Goal: Task Accomplishment & Management: Manage account settings

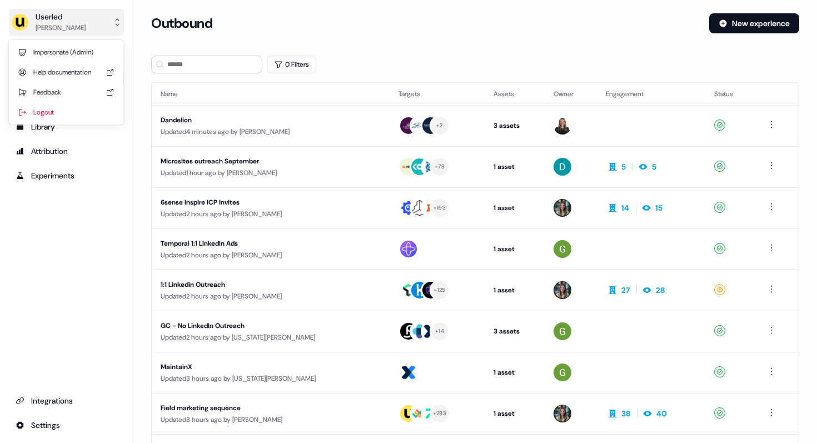
click at [56, 16] on div "Userled" at bounding box center [61, 16] width 50 height 11
click at [215, 323] on div "Userled [PERSON_NAME] Impersonate (Admin) Help documentation Feedback Logout Pr…" at bounding box center [408, 221] width 817 height 443
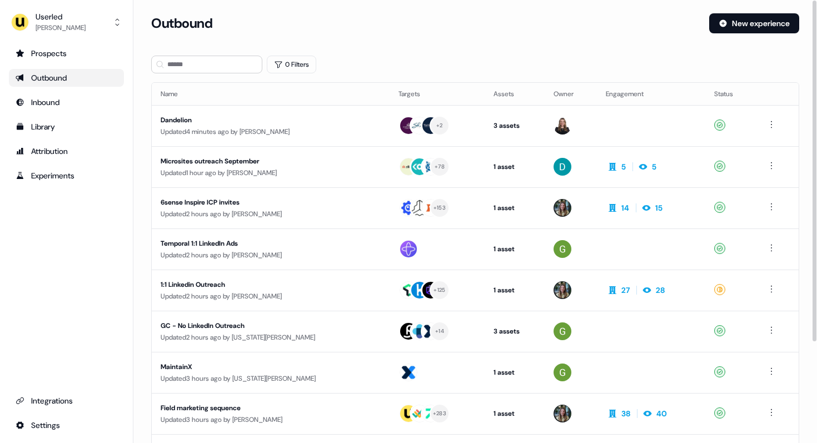
click at [215, 323] on div "GC - No LinkedIn Outreach" at bounding box center [263, 325] width 205 height 11
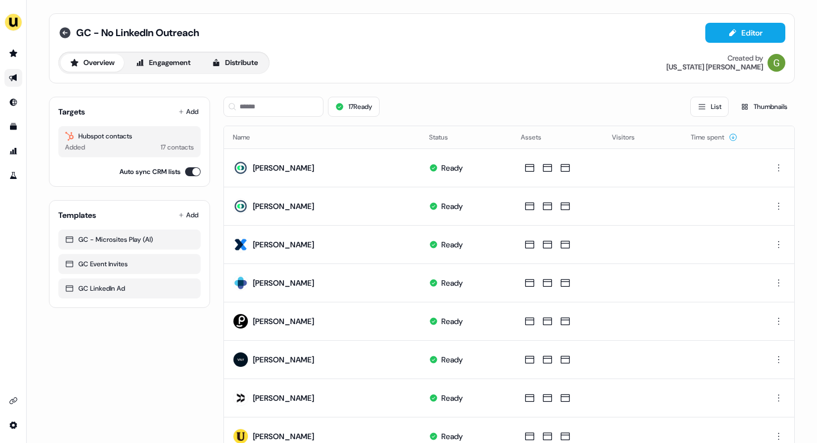
click at [61, 31] on icon at bounding box center [64, 32] width 11 height 11
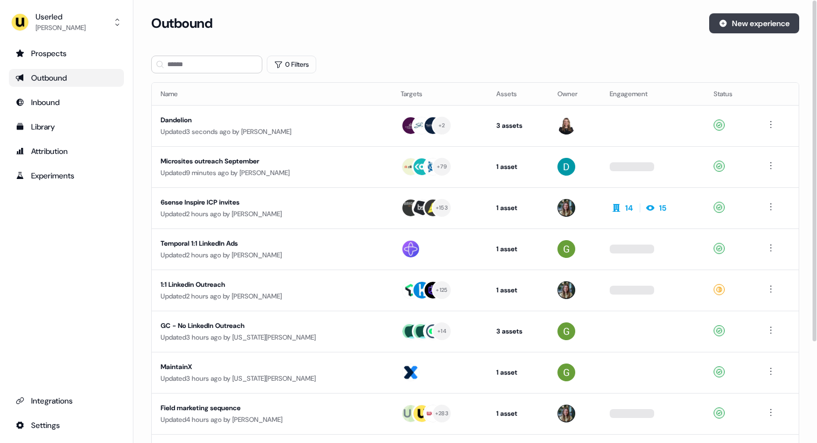
click at [779, 27] on button "New experience" at bounding box center [754, 23] width 90 height 20
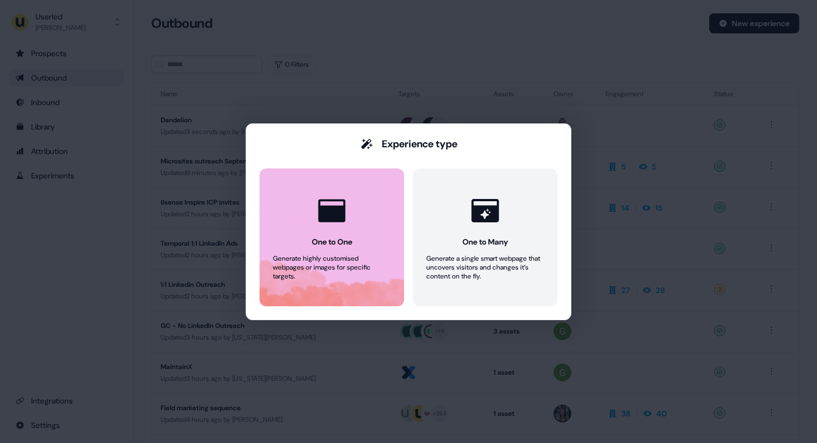
click at [377, 236] on button "One to One Generate highly customised webpages or images for specific targets." at bounding box center [332, 237] width 145 height 138
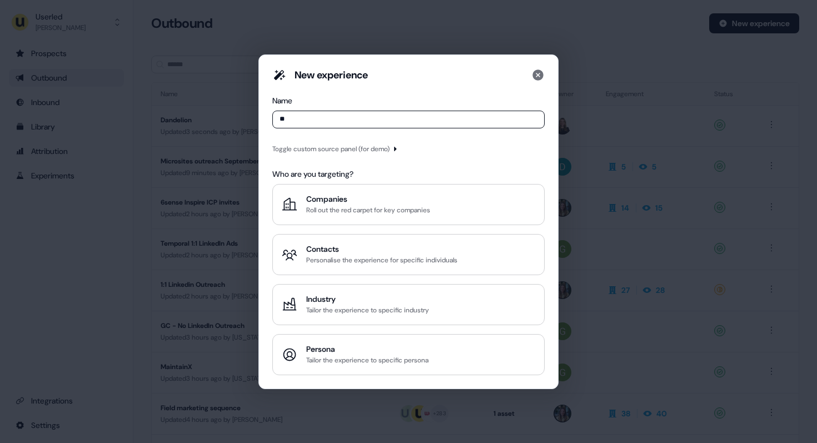
type input "*"
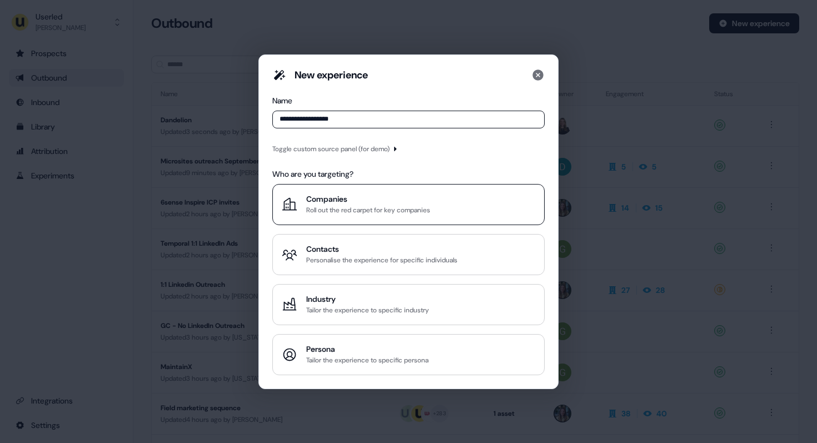
type input "**********"
click at [421, 211] on div "Roll out the red carpet for key companies" at bounding box center [368, 210] width 124 height 11
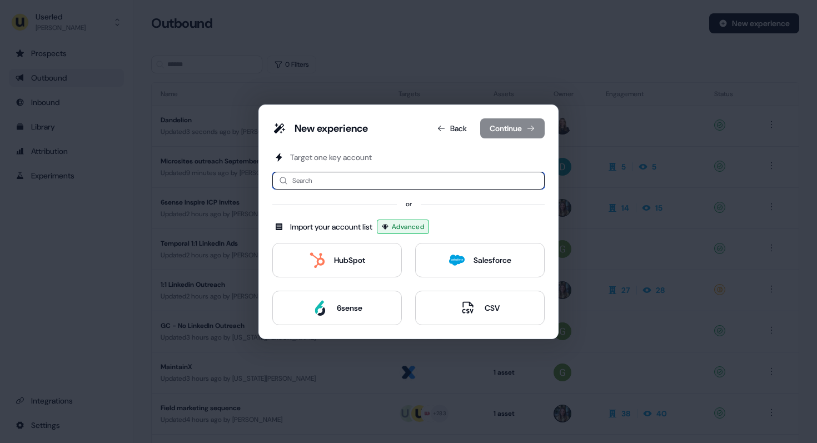
click at [338, 182] on input at bounding box center [408, 181] width 272 height 18
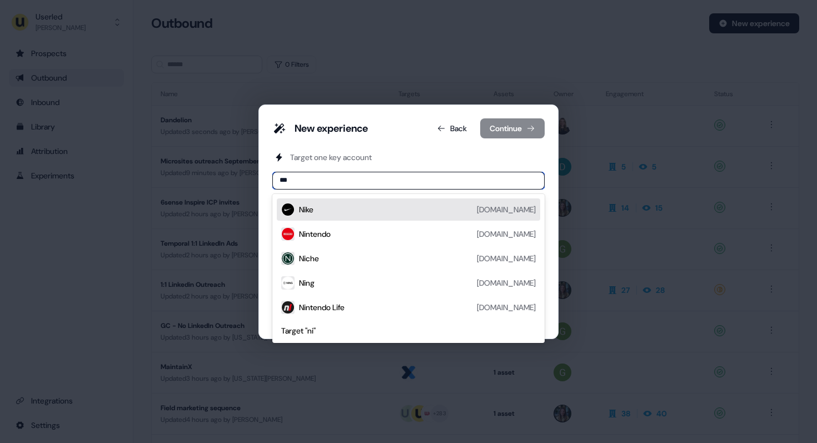
type input "****"
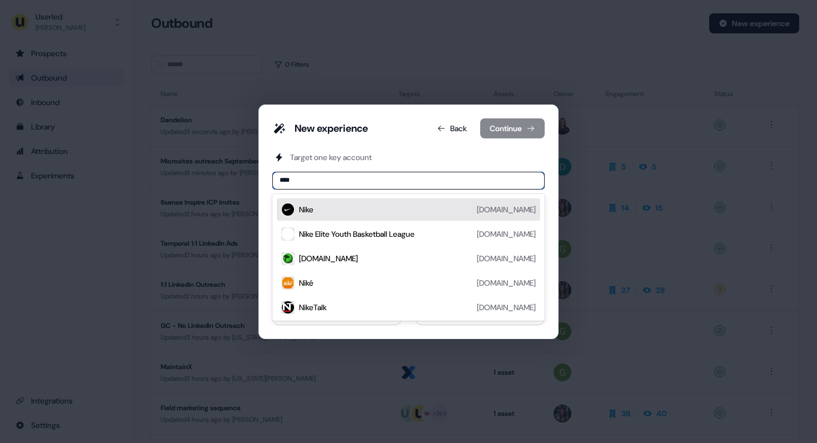
click at [369, 210] on div "Nike nike.com" at bounding box center [417, 209] width 237 height 13
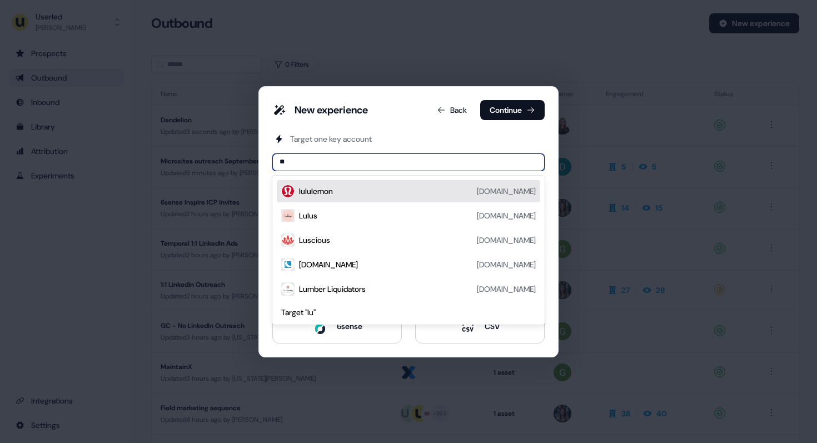
type input "***"
click at [329, 193] on div "lululemon" at bounding box center [316, 191] width 34 height 11
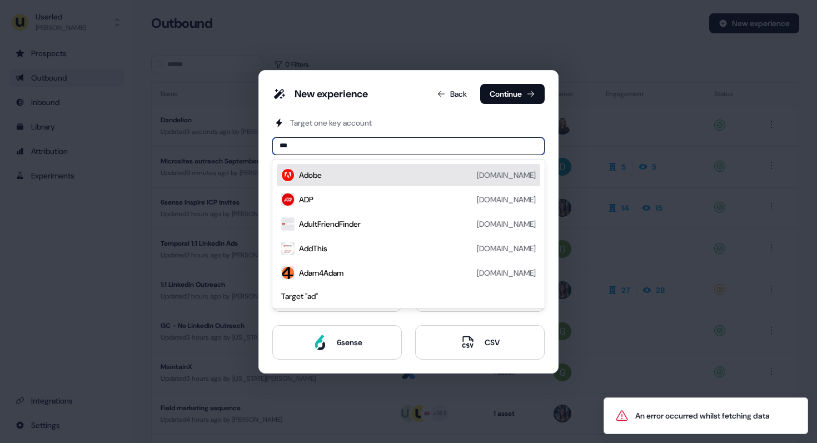
type input "****"
click at [357, 177] on div "addidas adidas.co.uk" at bounding box center [417, 174] width 237 height 13
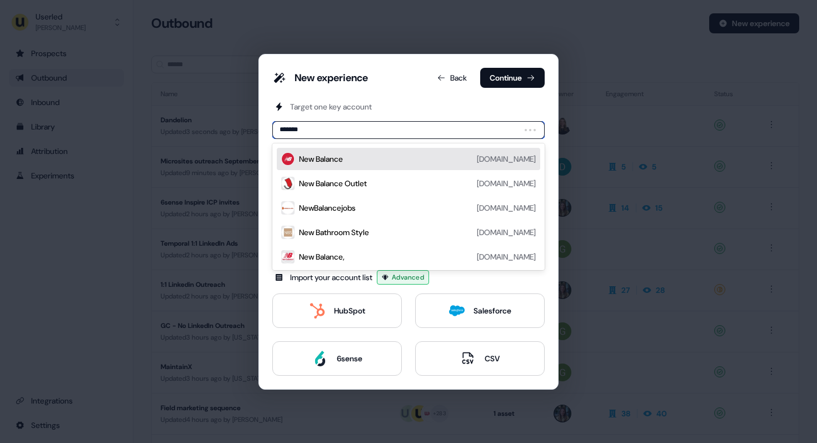
type input "********"
click at [372, 152] on div "New Balance newbalance.com" at bounding box center [417, 158] width 237 height 13
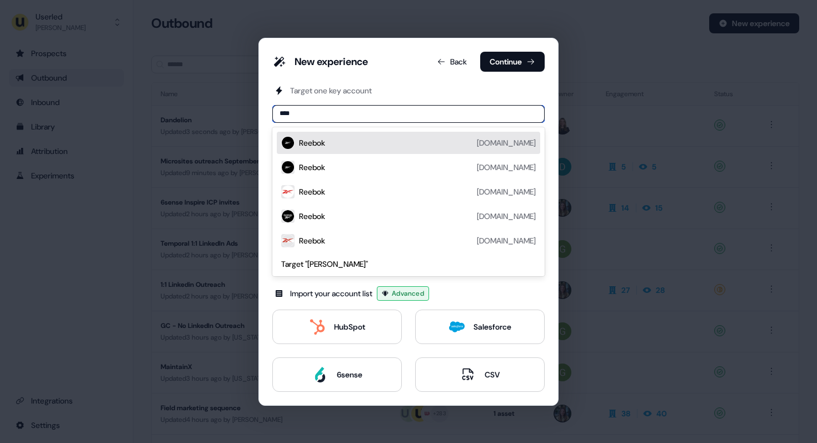
type input "*****"
click at [345, 148] on div "Reebok reebok.com" at bounding box center [417, 142] width 237 height 13
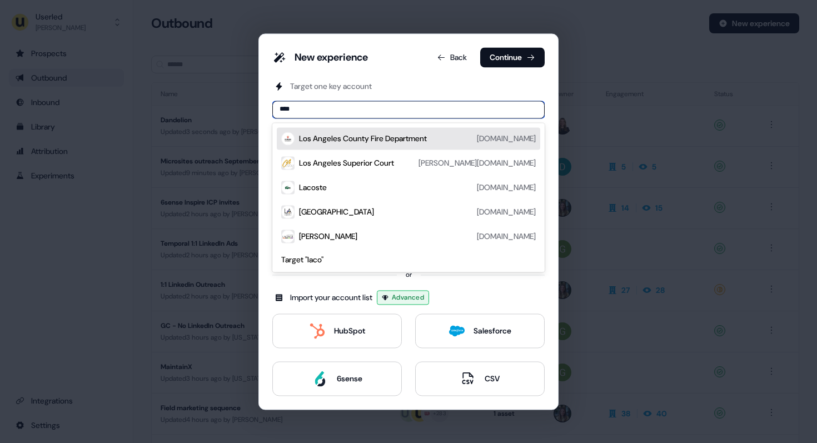
type input "*****"
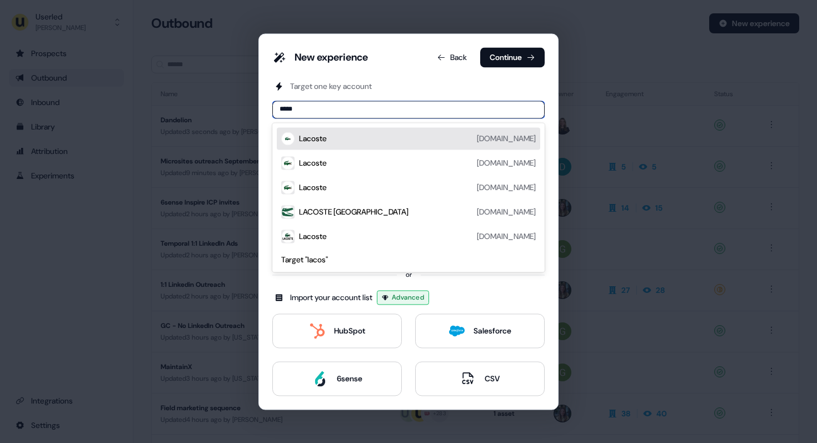
click at [381, 141] on div "Lacoste lacoste.com" at bounding box center [417, 138] width 237 height 13
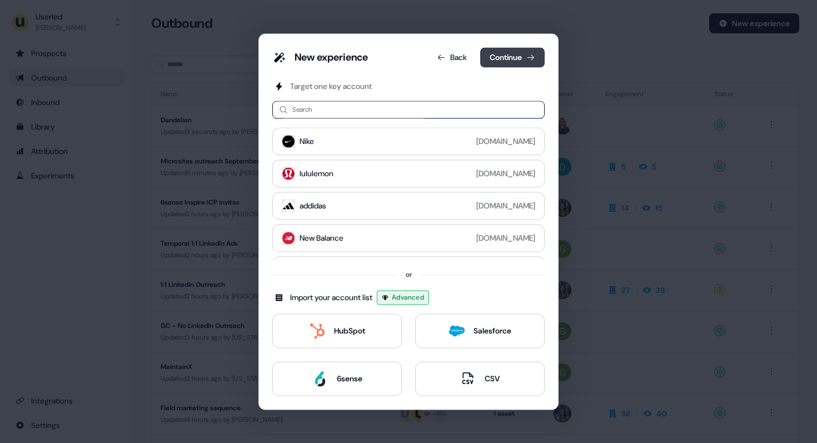
click at [505, 62] on button "Continue" at bounding box center [512, 57] width 64 height 20
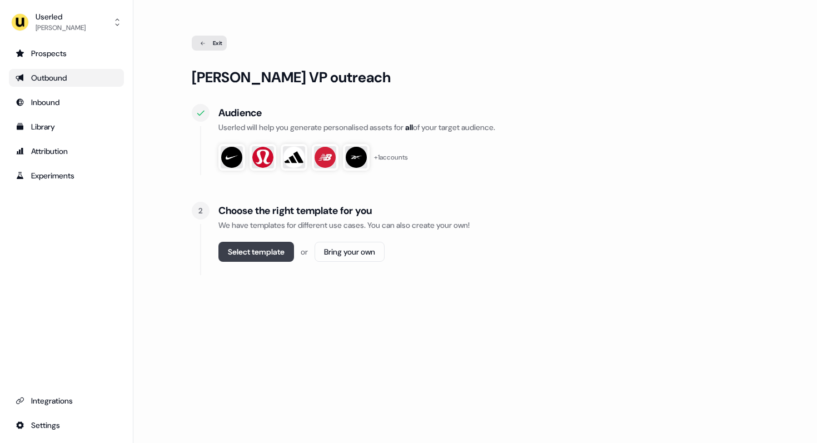
click at [275, 250] on button "Select template" at bounding box center [256, 252] width 76 height 20
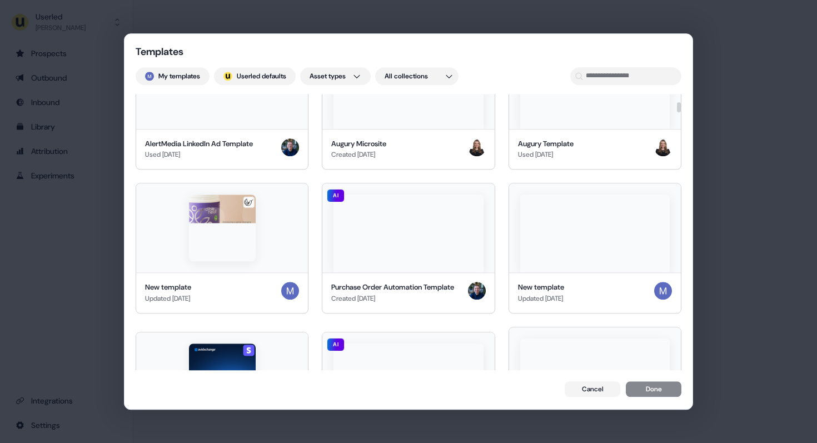
scroll to position [1435, 0]
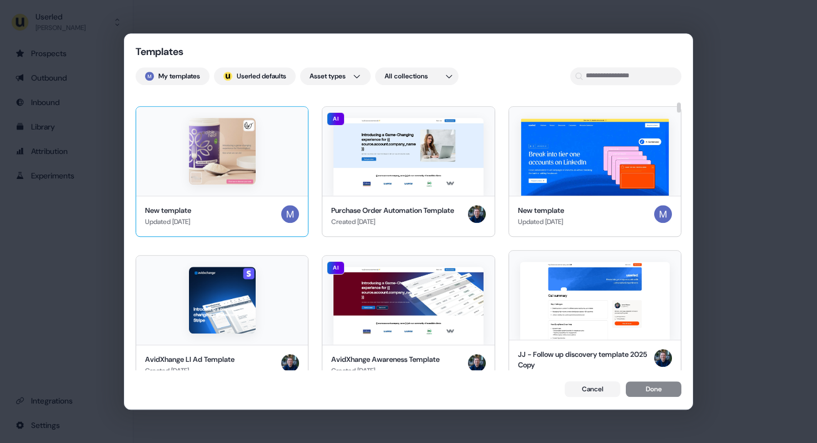
click at [249, 142] on img at bounding box center [222, 151] width 67 height 67
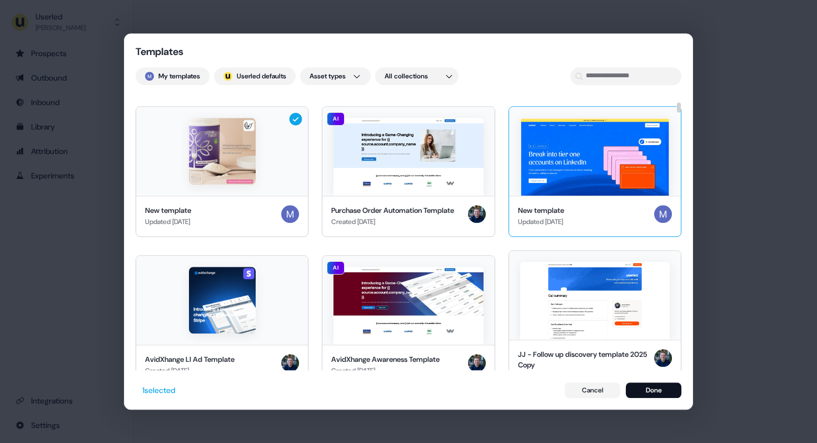
click at [597, 131] on img at bounding box center [595, 157] width 150 height 78
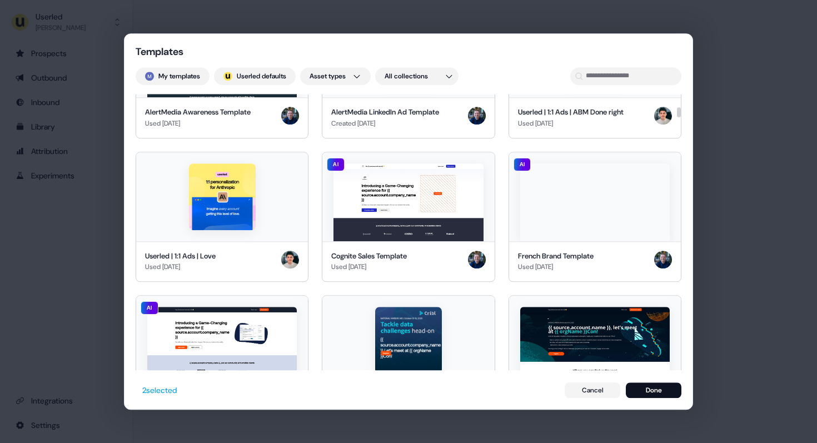
scroll to position [2297, 0]
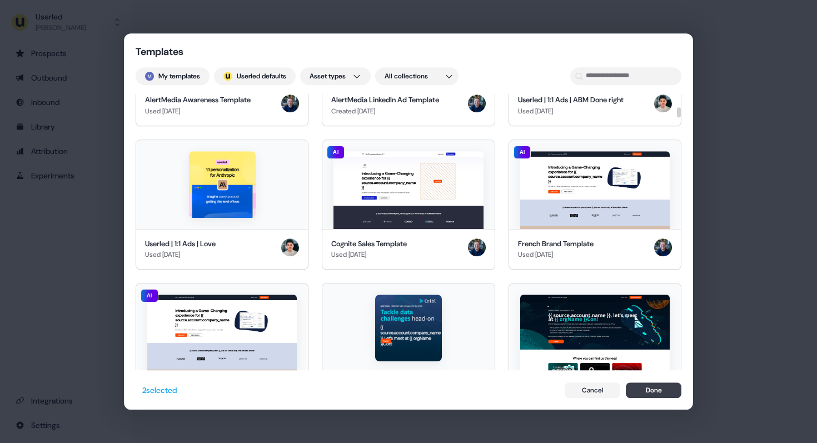
click at [646, 392] on button "Done" at bounding box center [654, 390] width 56 height 16
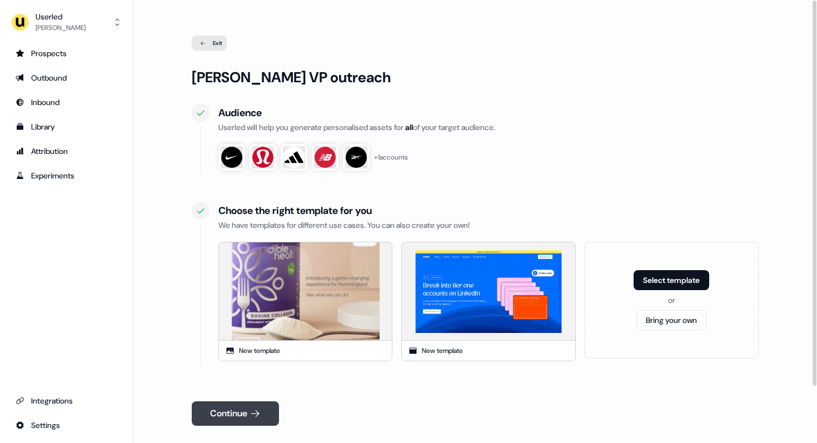
click at [248, 417] on button "Continue" at bounding box center [235, 413] width 87 height 24
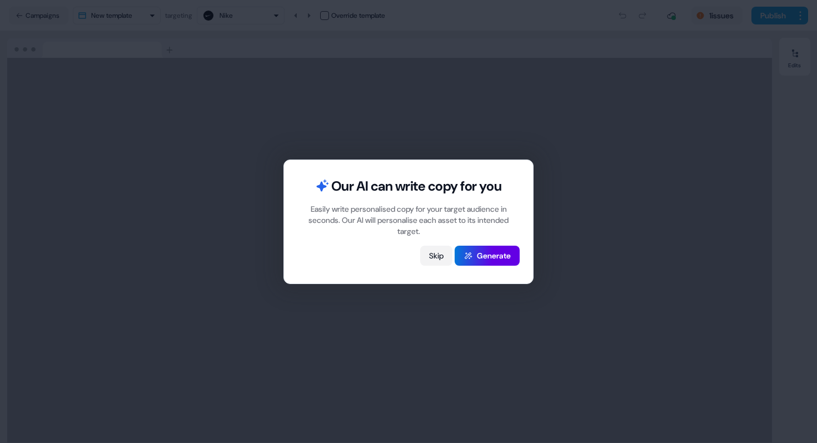
click at [429, 256] on button "Skip" at bounding box center [436, 256] width 32 height 20
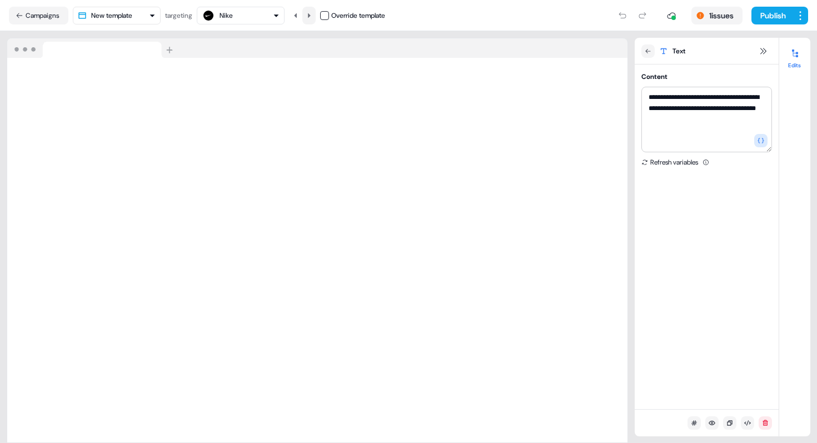
click at [311, 16] on icon at bounding box center [309, 15] width 3 height 4
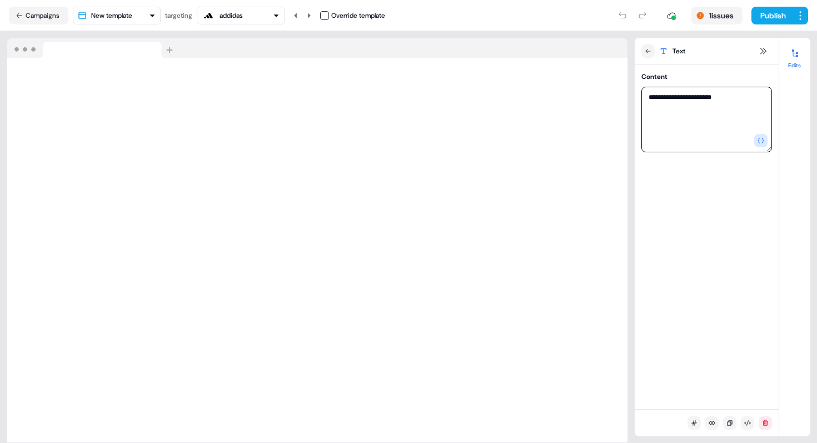
click at [644, 97] on textarea "**********" at bounding box center [707, 120] width 131 height 66
click at [763, 142] on icon "button" at bounding box center [761, 140] width 7 height 7
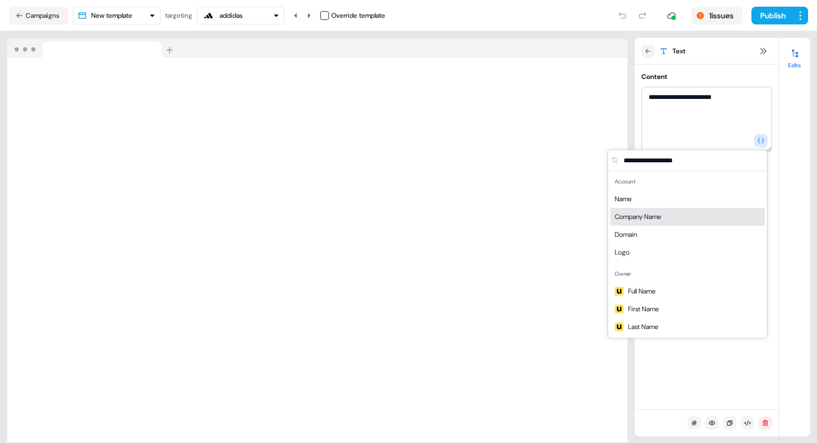
click at [656, 210] on div "Company Name" at bounding box center [687, 217] width 155 height 18
type textarea "**********"
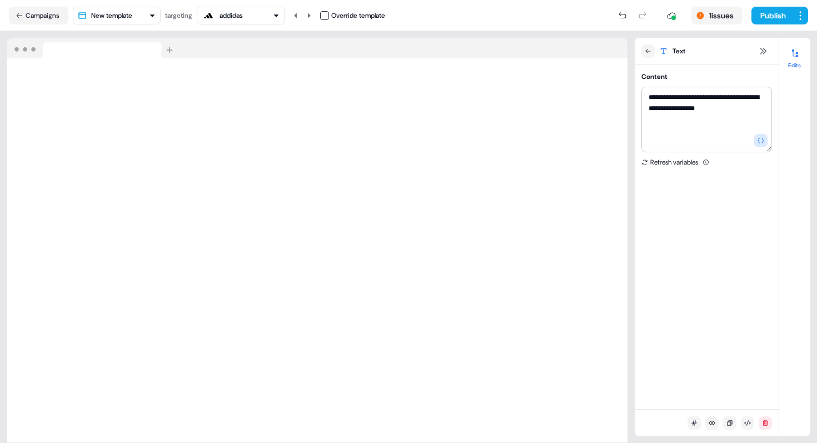
click at [754, 134] on button "button" at bounding box center [760, 140] width 13 height 13
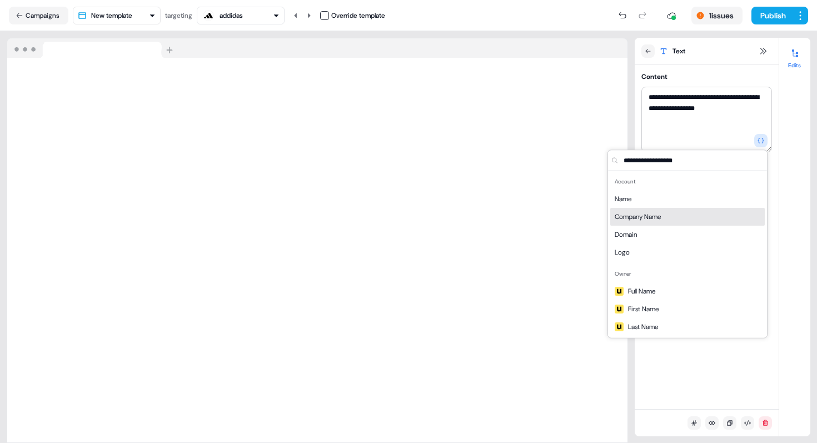
click at [781, 232] on div "Edits" at bounding box center [794, 237] width 31 height 399
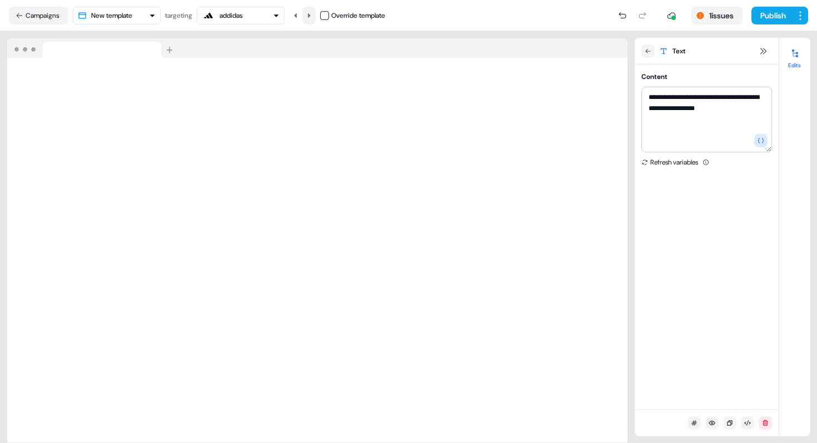
click at [311, 13] on icon at bounding box center [309, 15] width 7 height 7
click at [299, 14] on icon at bounding box center [295, 15] width 7 height 7
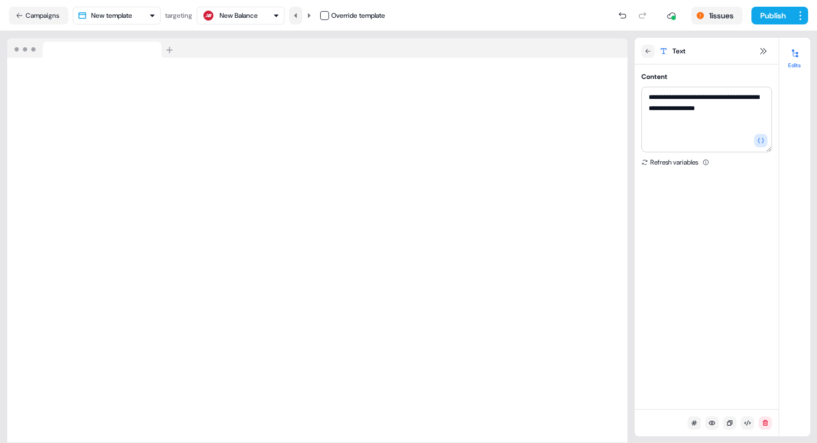
click at [299, 14] on icon at bounding box center [295, 15] width 7 height 7
click at [709, 11] on button "1 issues" at bounding box center [717, 16] width 51 height 18
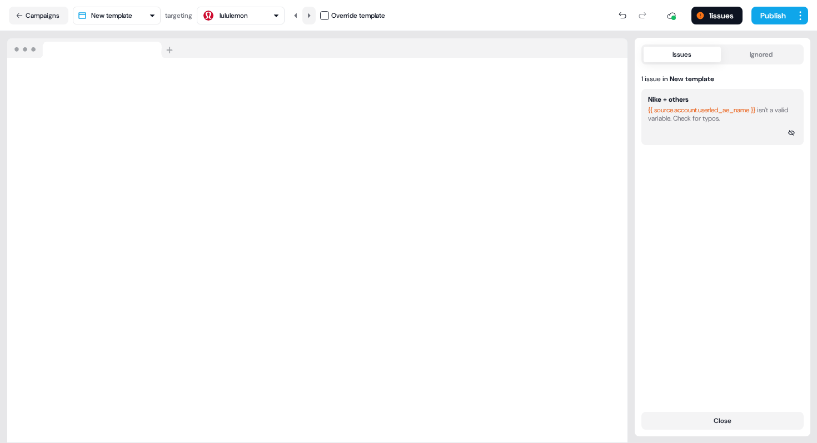
click at [311, 21] on button at bounding box center [308, 16] width 13 height 18
click at [302, 19] on button at bounding box center [295, 16] width 13 height 18
click at [778, 409] on div "Issues Ignored 1 issue in New template Nike + others {{ source.account.userled_…" at bounding box center [723, 236] width 176 height 385
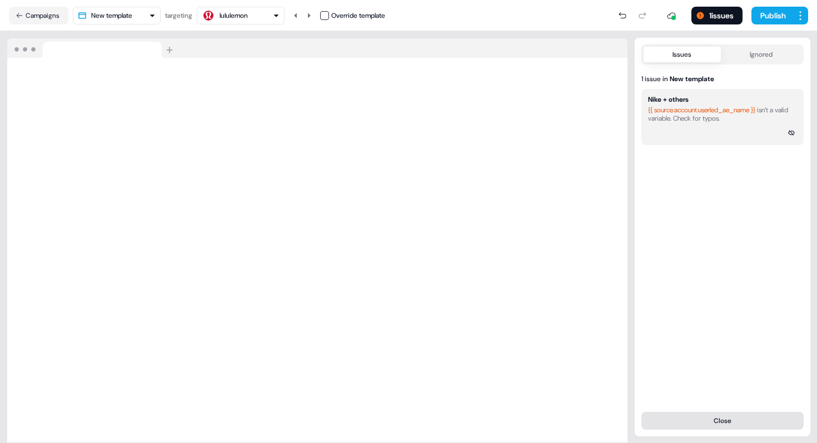
click at [778, 419] on button "Close" at bounding box center [723, 421] width 162 height 18
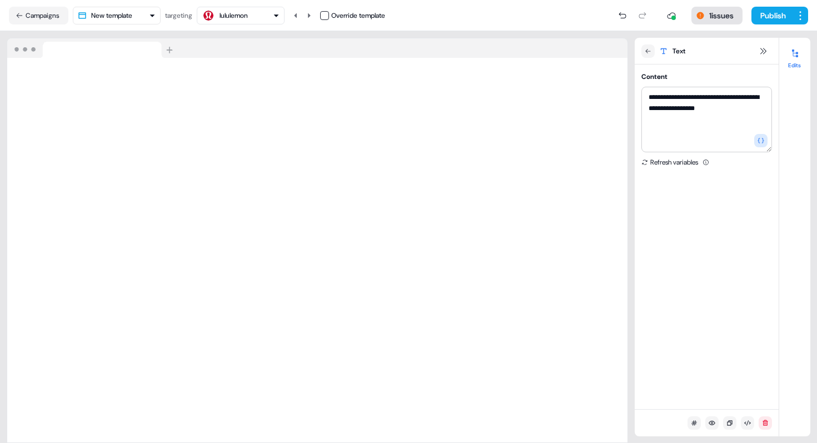
click at [709, 16] on button "1 issues" at bounding box center [717, 16] width 51 height 18
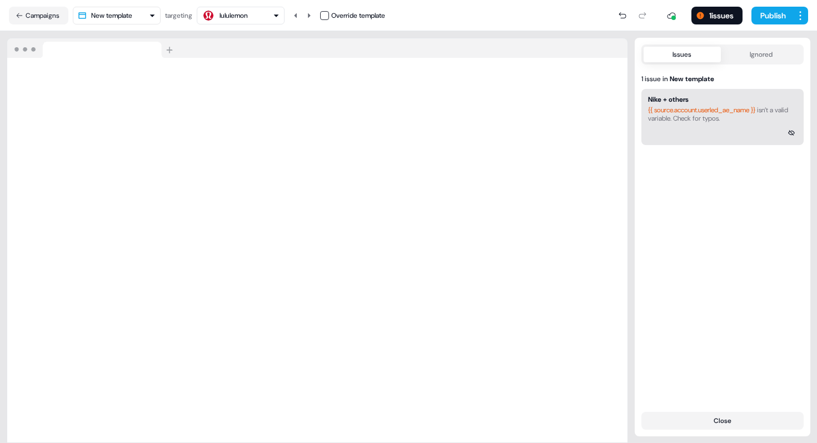
click at [684, 117] on div "{{ source.account.userled_ae_name }} isn’t a valid variable. Check for typos." at bounding box center [722, 114] width 149 height 17
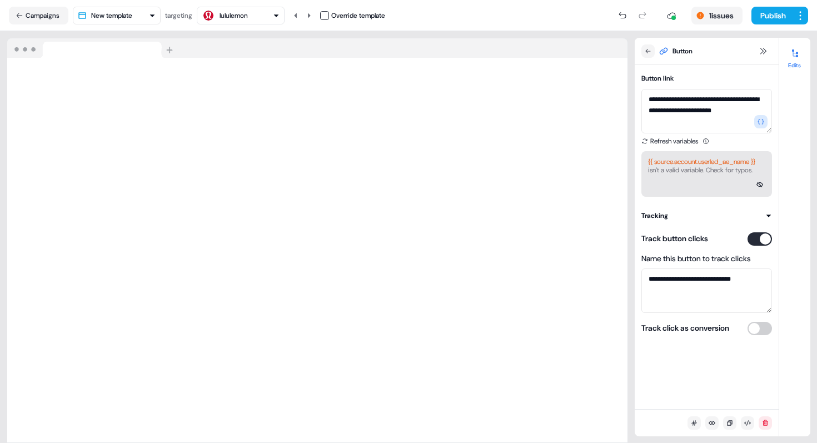
click at [670, 162] on span "{{ source.account.userled_ae_name }}" at bounding box center [701, 161] width 107 height 9
click at [683, 164] on span "{{ source.account.userled_ae_name }}" at bounding box center [701, 161] width 107 height 9
click at [658, 162] on span "{{ source.account.userled_ae_name }}" at bounding box center [701, 161] width 107 height 9
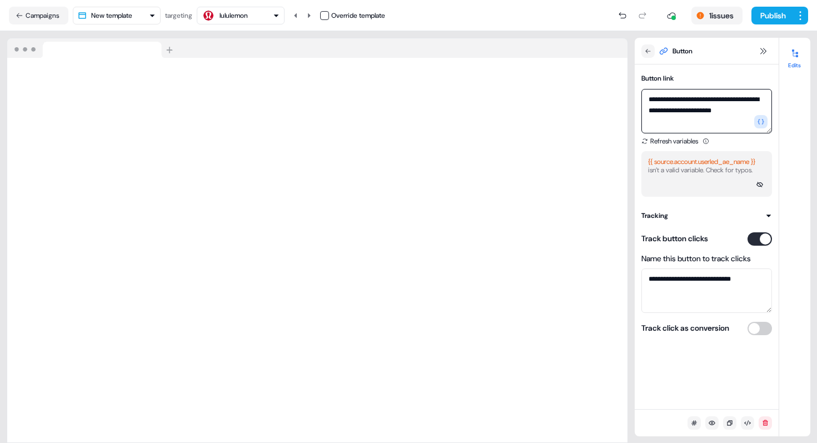
click at [650, 113] on textarea "**********" at bounding box center [707, 111] width 131 height 44
type textarea "**********"
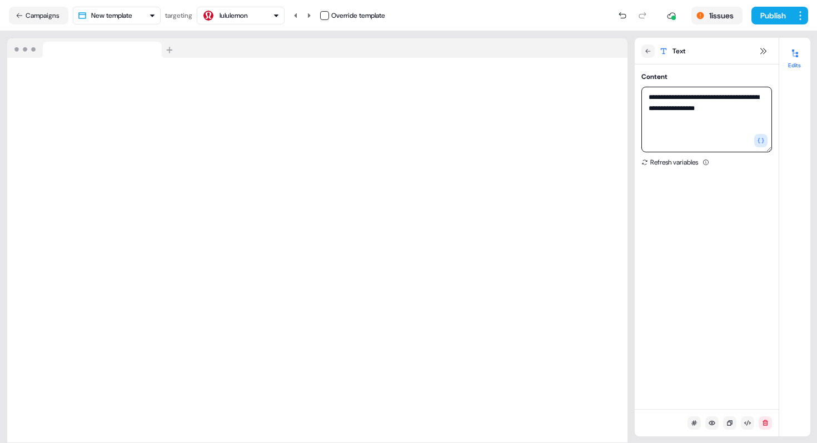
click at [683, 102] on textarea "**********" at bounding box center [707, 120] width 131 height 66
click at [648, 106] on textarea "**********" at bounding box center [707, 120] width 131 height 66
drag, startPoint x: 648, startPoint y: 106, endPoint x: 647, endPoint y: 90, distance: 15.6
click at [647, 90] on textarea "**********" at bounding box center [707, 120] width 131 height 66
click at [649, 107] on textarea "**********" at bounding box center [707, 120] width 131 height 66
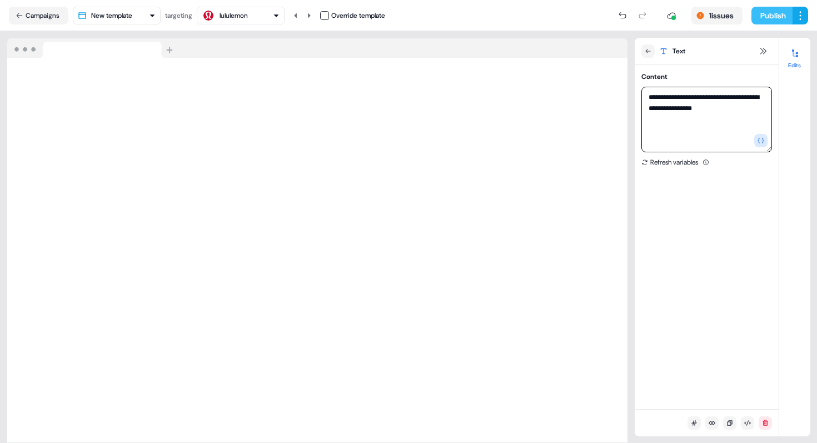
type textarea "**********"
click at [765, 18] on button "Publish" at bounding box center [772, 16] width 41 height 18
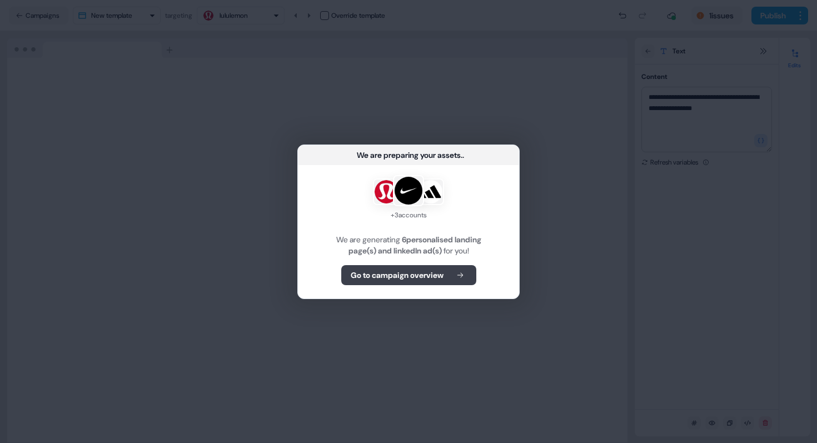
click at [430, 279] on b "Go to campaign overview" at bounding box center [397, 275] width 93 height 11
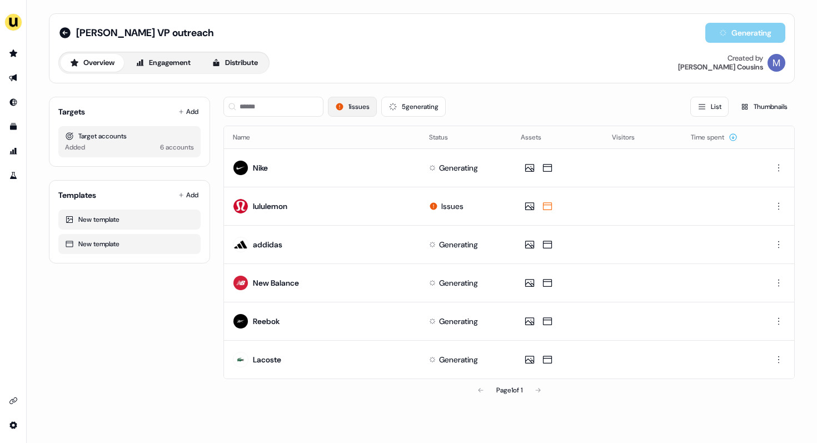
click at [339, 107] on icon at bounding box center [339, 106] width 9 height 9
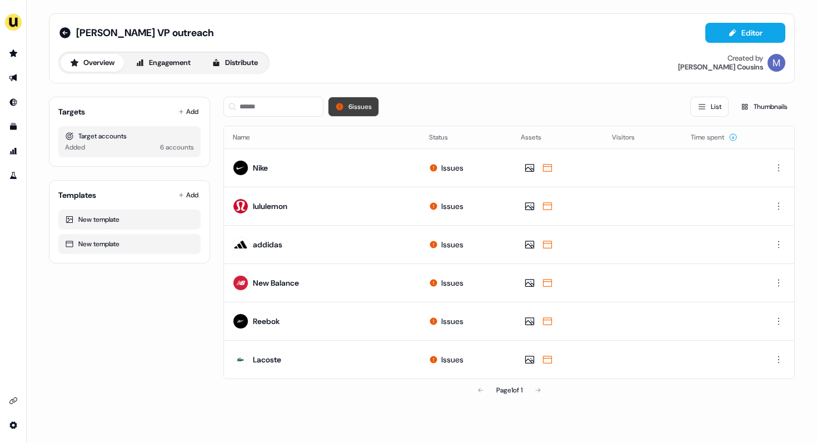
click at [341, 105] on icon at bounding box center [339, 106] width 7 height 7
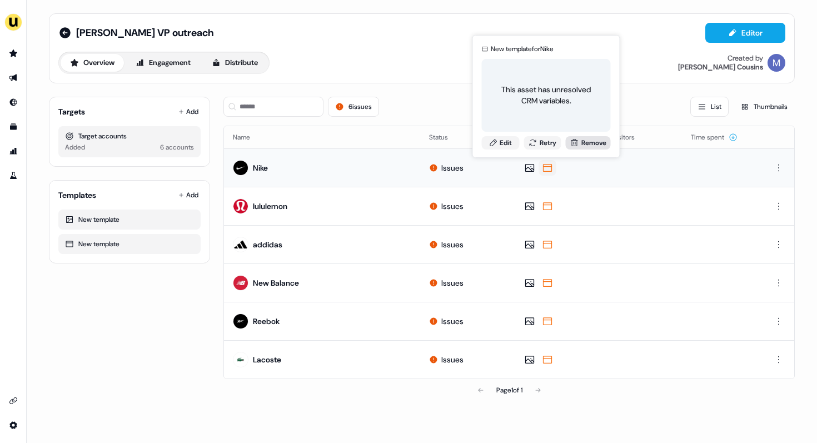
click at [589, 141] on button "Remove" at bounding box center [588, 142] width 45 height 13
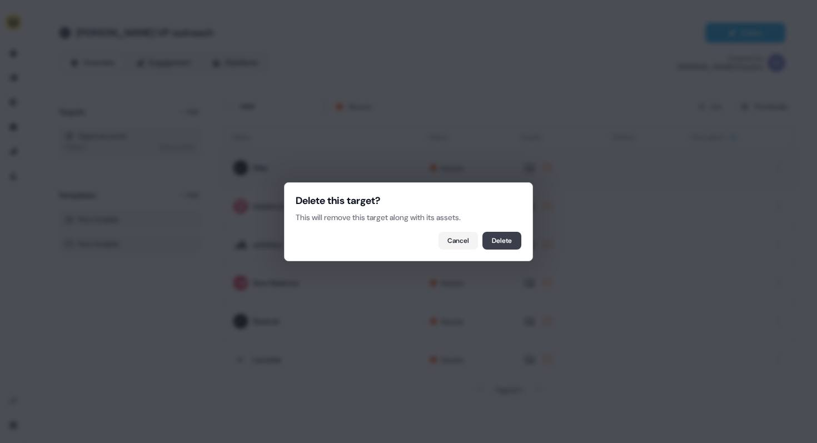
click at [500, 239] on button "Delete" at bounding box center [502, 241] width 39 height 18
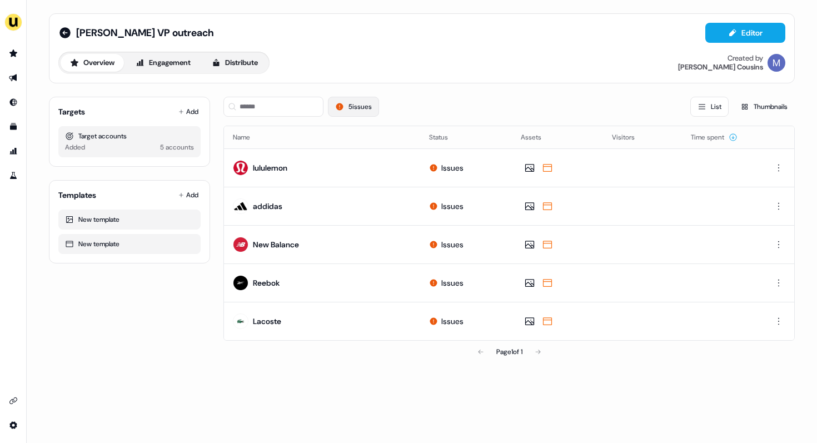
click at [347, 106] on button "5 issues" at bounding box center [353, 107] width 51 height 20
click at [361, 102] on button "5 issues" at bounding box center [353, 107] width 51 height 20
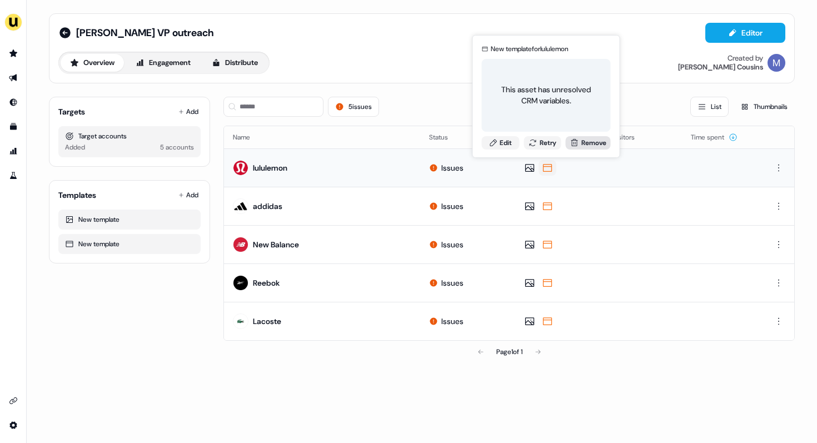
click at [587, 144] on button "Remove" at bounding box center [588, 142] width 45 height 13
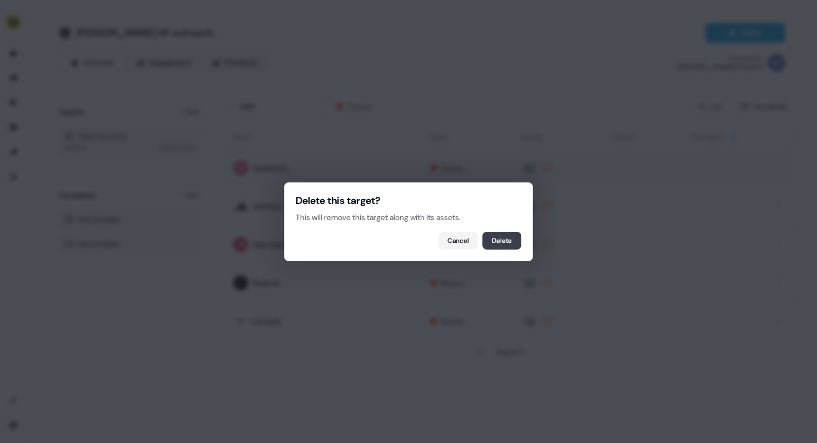
click at [505, 240] on button "Delete" at bounding box center [502, 241] width 39 height 18
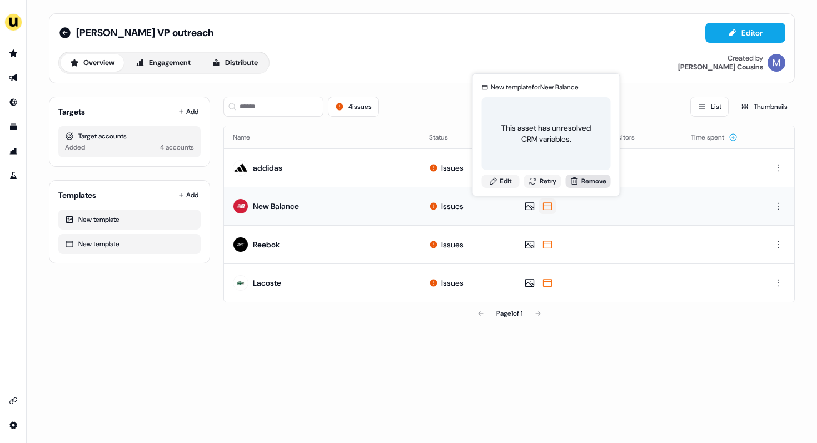
click at [583, 180] on button "Remove" at bounding box center [588, 181] width 45 height 13
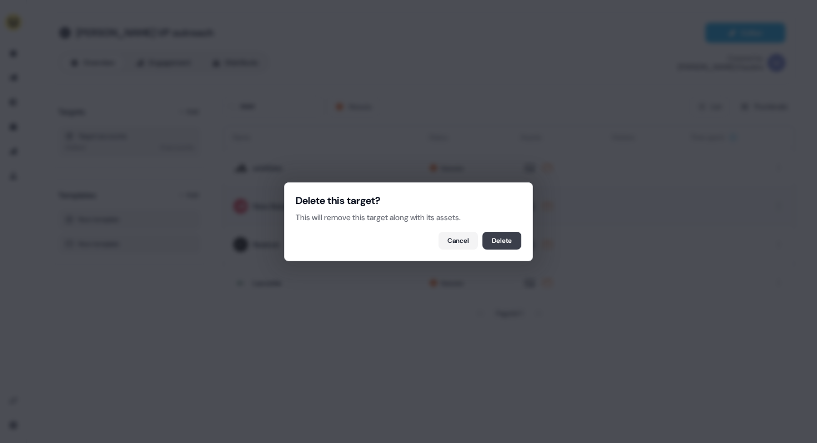
click at [515, 241] on button "Delete" at bounding box center [502, 241] width 39 height 18
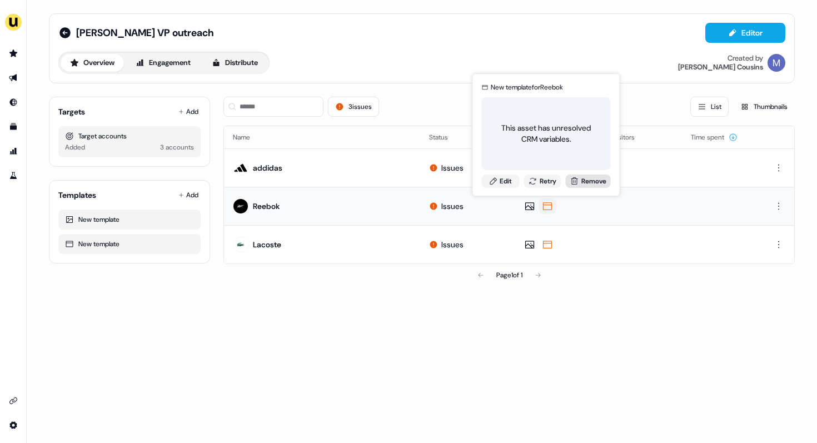
click at [585, 181] on button "Remove" at bounding box center [588, 181] width 45 height 13
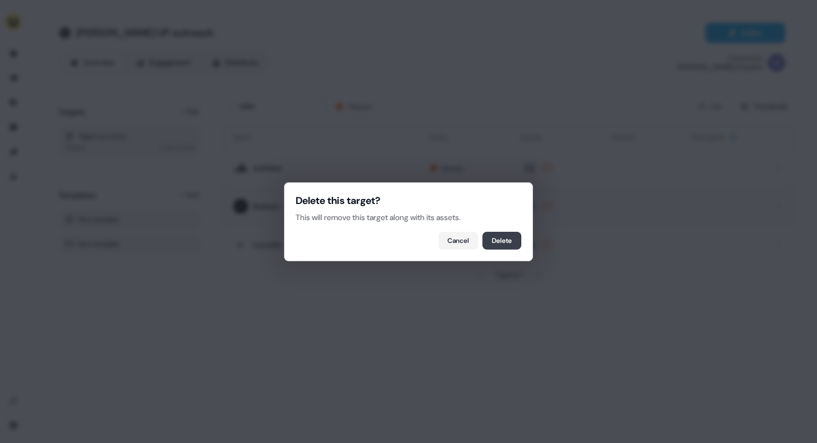
click at [515, 243] on button "Delete" at bounding box center [502, 241] width 39 height 18
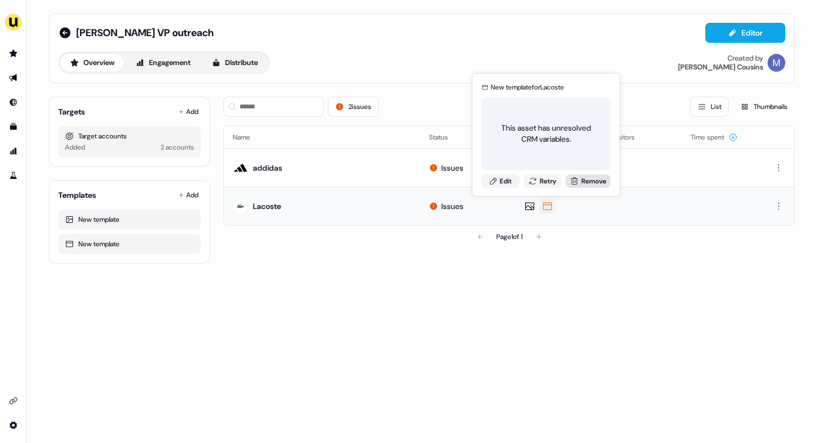
click at [590, 178] on button "Remove" at bounding box center [588, 181] width 45 height 13
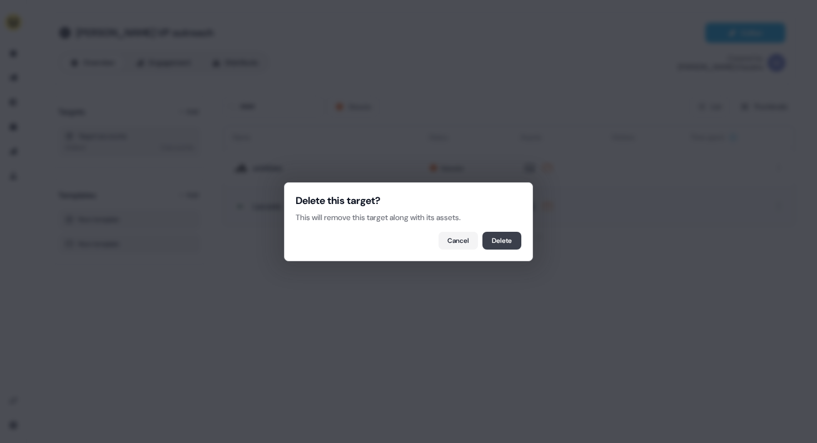
click at [518, 238] on button "Delete" at bounding box center [502, 241] width 39 height 18
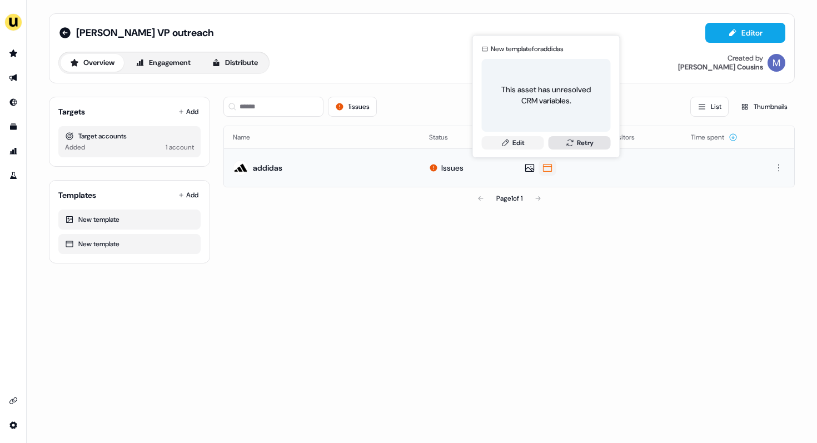
click at [571, 146] on icon at bounding box center [570, 142] width 9 height 9
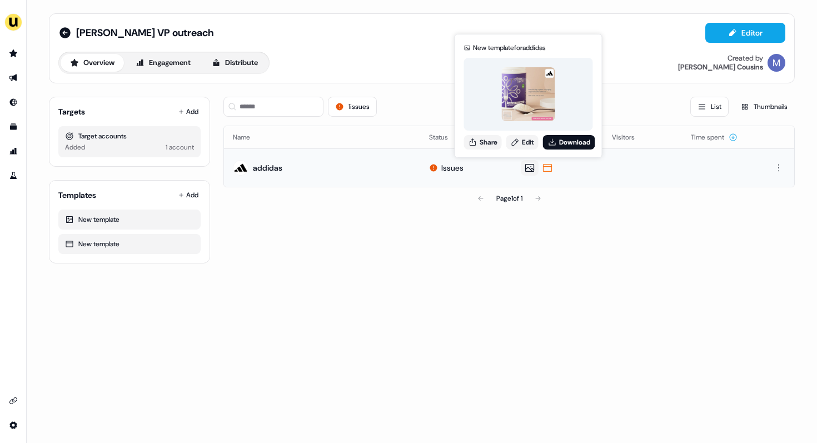
click at [528, 105] on img at bounding box center [528, 94] width 54 height 54
click at [527, 145] on link "Edit" at bounding box center [522, 142] width 32 height 14
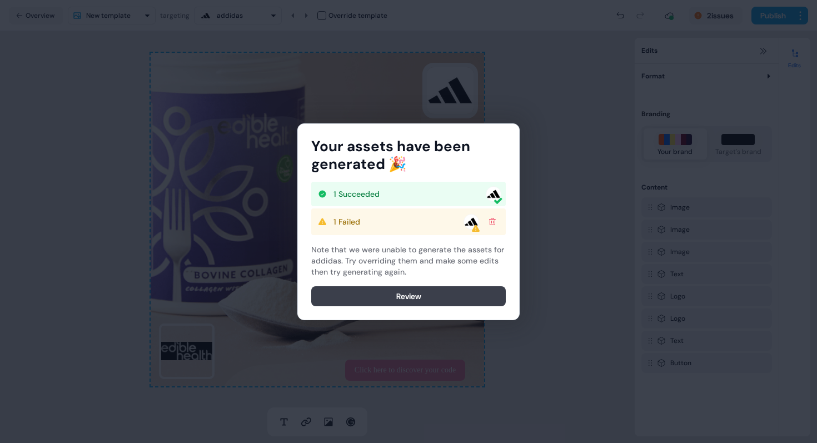
click at [416, 303] on button "Review" at bounding box center [408, 296] width 195 height 20
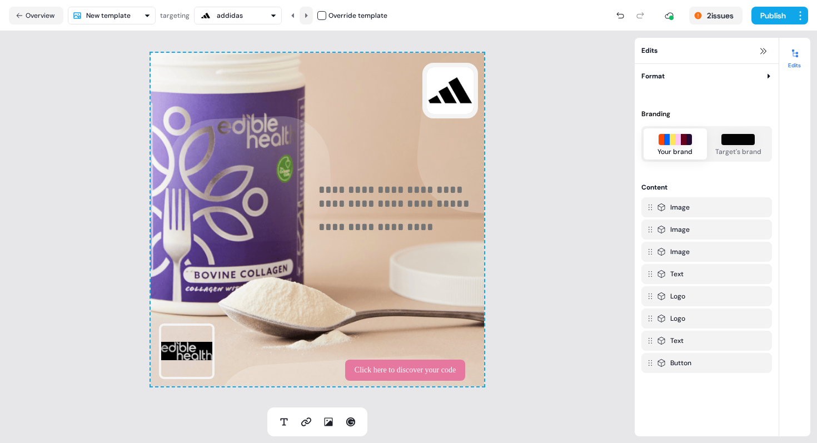
click at [303, 13] on icon at bounding box center [306, 15] width 7 height 7
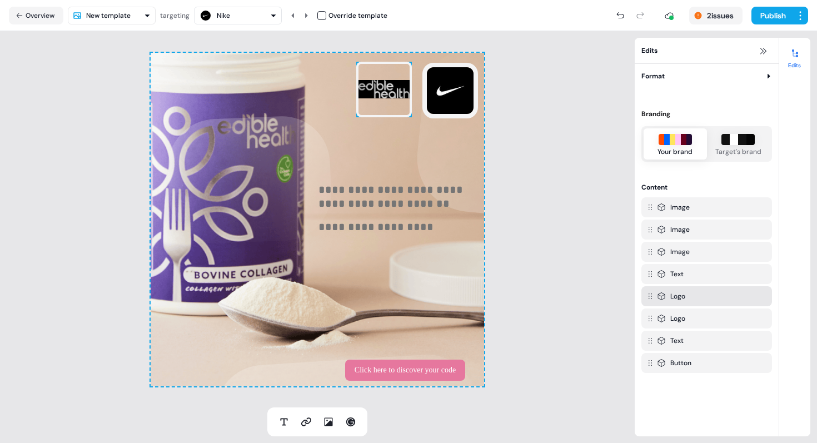
click at [376, 161] on div "**********" at bounding box center [318, 220] width 334 height 334
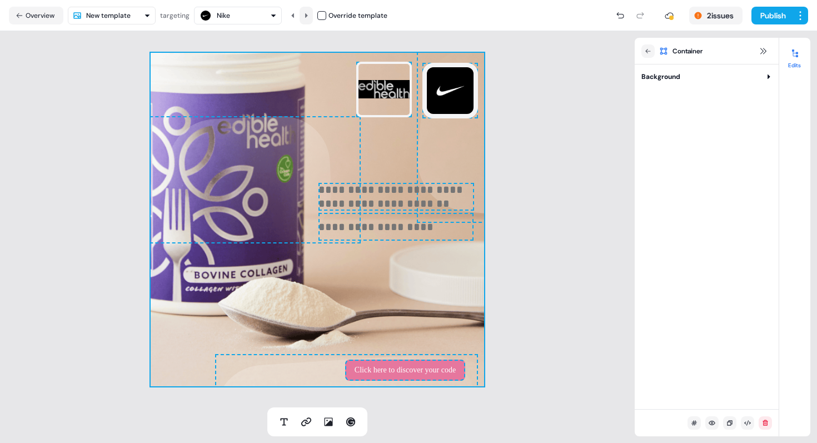
click at [306, 13] on icon at bounding box center [306, 15] width 7 height 7
click at [468, 69] on img at bounding box center [450, 91] width 56 height 56
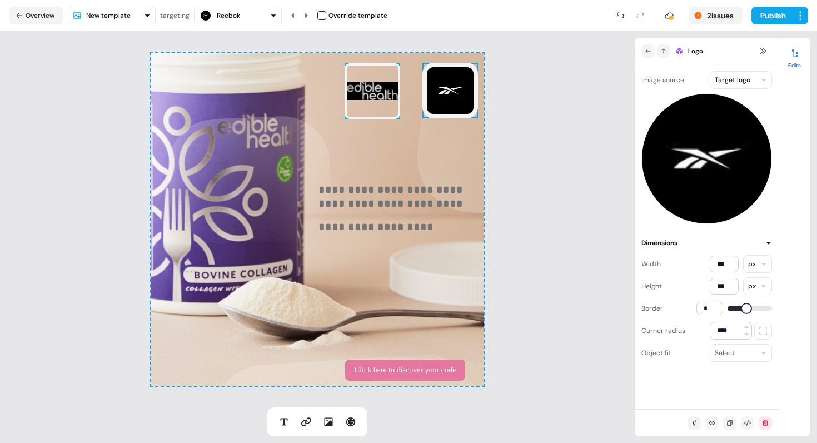
click at [387, 69] on img at bounding box center [373, 91] width 56 height 56
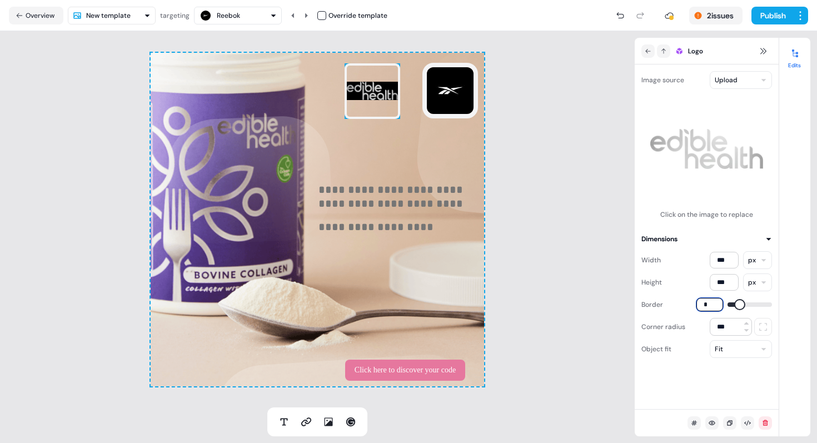
click at [712, 306] on input "*" at bounding box center [710, 304] width 27 height 13
type input "*"
click at [398, 130] on div "**********" at bounding box center [318, 220] width 334 height 334
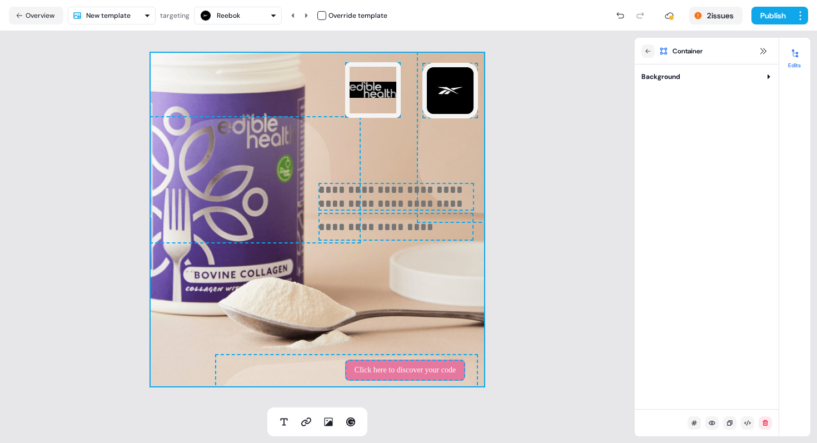
click at [583, 112] on div "**********" at bounding box center [317, 219] width 635 height 376
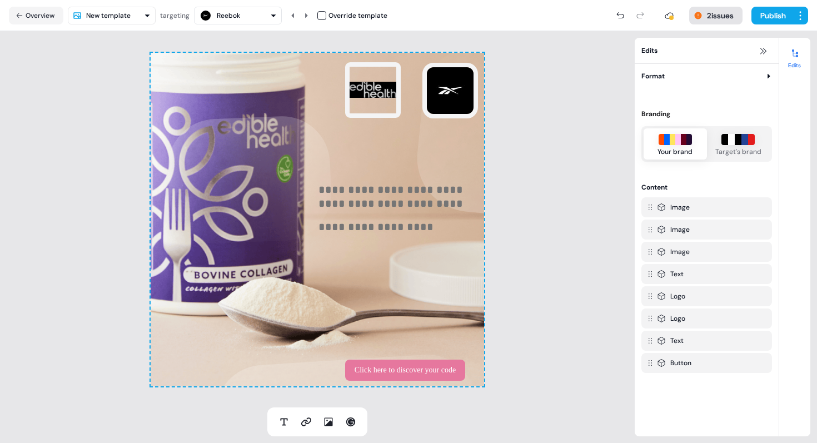
click at [718, 14] on button "2 issues" at bounding box center [715, 16] width 53 height 18
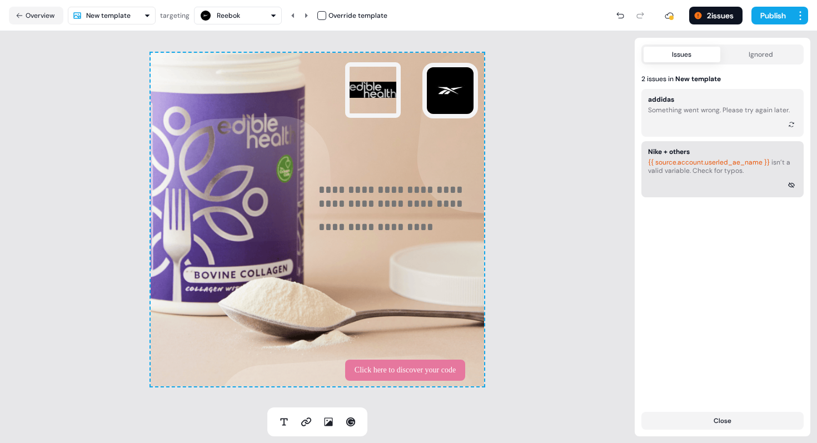
click at [694, 163] on span "{{ source.account.userled_ae_name }}" at bounding box center [709, 162] width 122 height 9
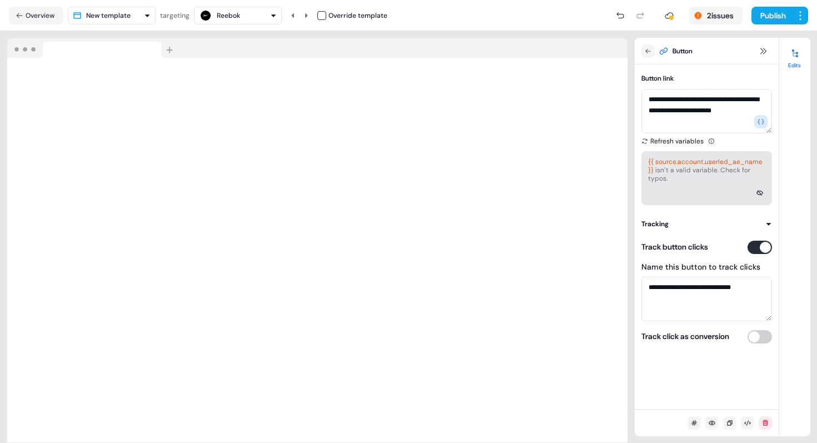
click at [672, 169] on div "{{ source.account.userled_ae_name }} isn’t a valid variable. Check for typos." at bounding box center [706, 170] width 117 height 25
click at [676, 161] on span "{{ source.account.userled_ae_name }}" at bounding box center [705, 165] width 115 height 17
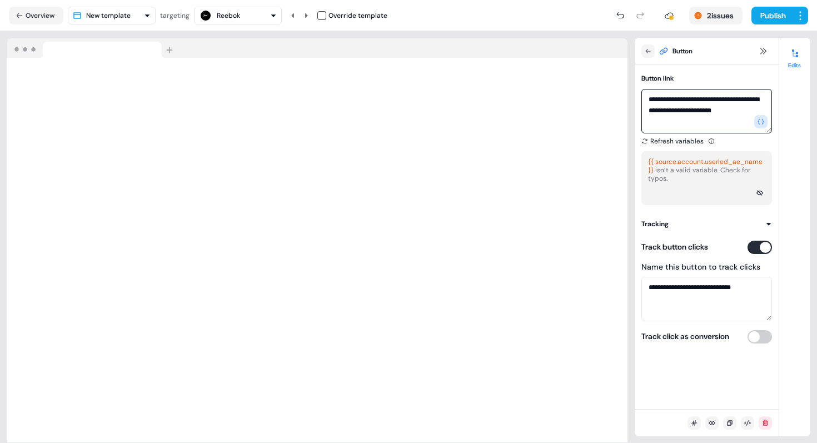
click at [669, 102] on textarea "**********" at bounding box center [707, 111] width 131 height 44
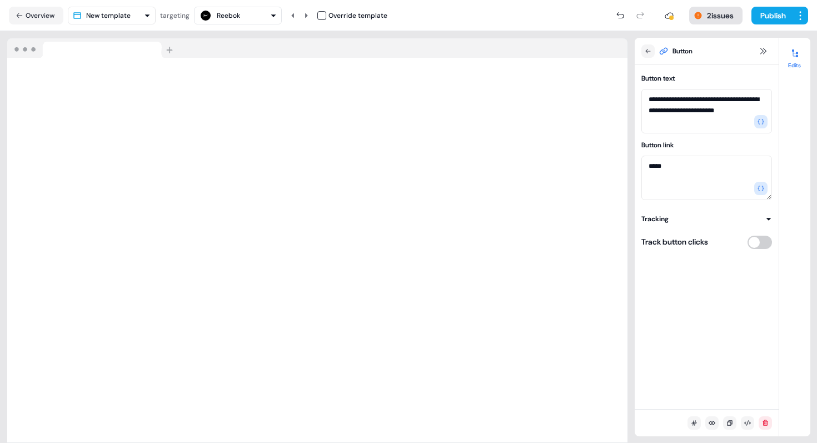
click at [696, 9] on button "2 issues" at bounding box center [715, 16] width 53 height 18
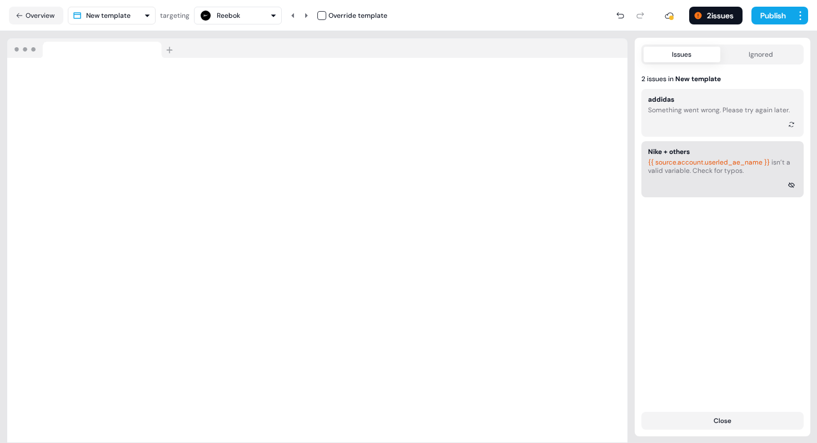
click at [681, 163] on span "{{ source.account.userled_ae_name }}" at bounding box center [709, 162] width 122 height 9
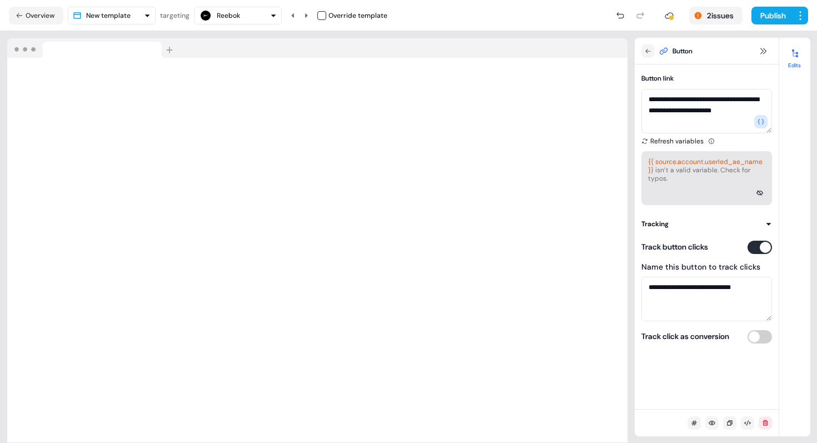
click at [690, 163] on span "{{ source.account.userled_ae_name }}" at bounding box center [705, 165] width 115 height 17
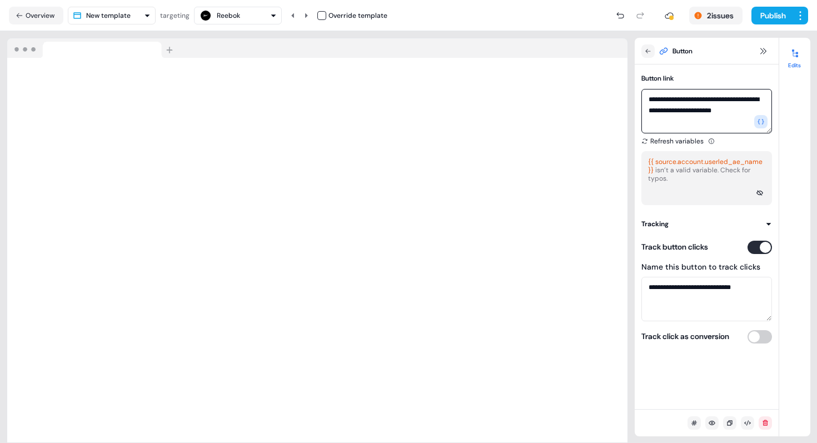
drag, startPoint x: 717, startPoint y: 98, endPoint x: 724, endPoint y: 125, distance: 27.0
click at [724, 125] on textarea "**********" at bounding box center [707, 111] width 131 height 44
click at [718, 111] on textarea "**********" at bounding box center [707, 111] width 131 height 44
drag, startPoint x: 764, startPoint y: 110, endPoint x: 716, endPoint y: 100, distance: 49.0
click at [716, 100] on textarea "**********" at bounding box center [707, 111] width 131 height 44
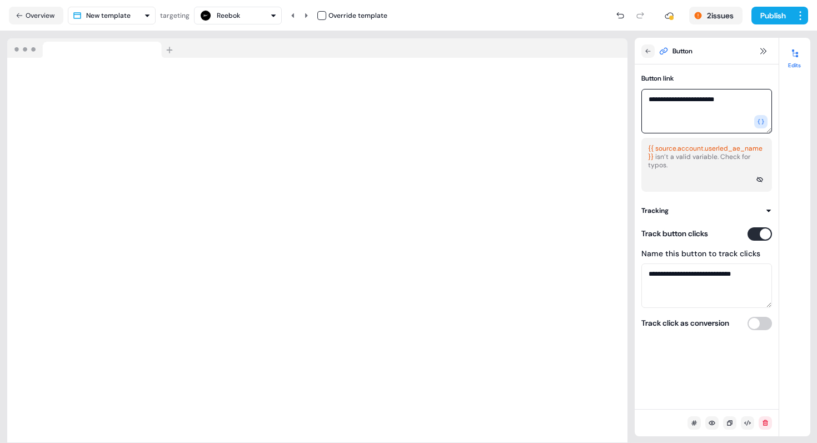
click at [715, 100] on textarea "**********" at bounding box center [707, 111] width 131 height 44
click at [765, 124] on button "button" at bounding box center [760, 121] width 13 height 13
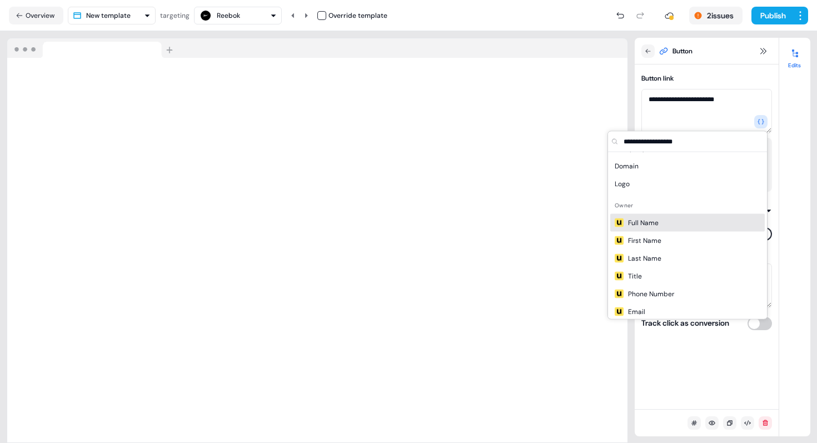
scroll to position [89, 0]
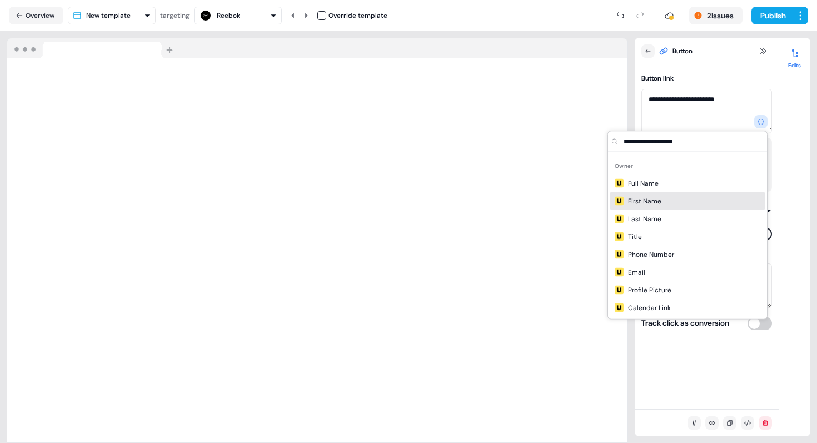
click at [652, 197] on span "First Name" at bounding box center [644, 201] width 33 height 11
type textarea "**********"
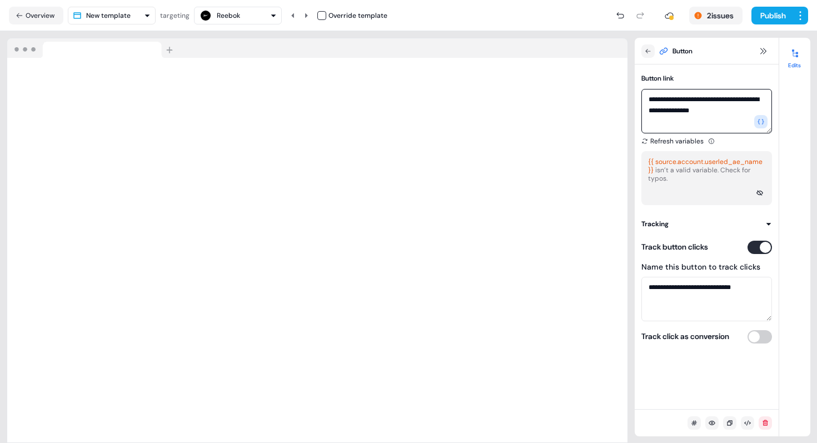
click at [754, 101] on textarea "**********" at bounding box center [707, 111] width 131 height 44
click at [781, 22] on button "Publish" at bounding box center [772, 16] width 41 height 18
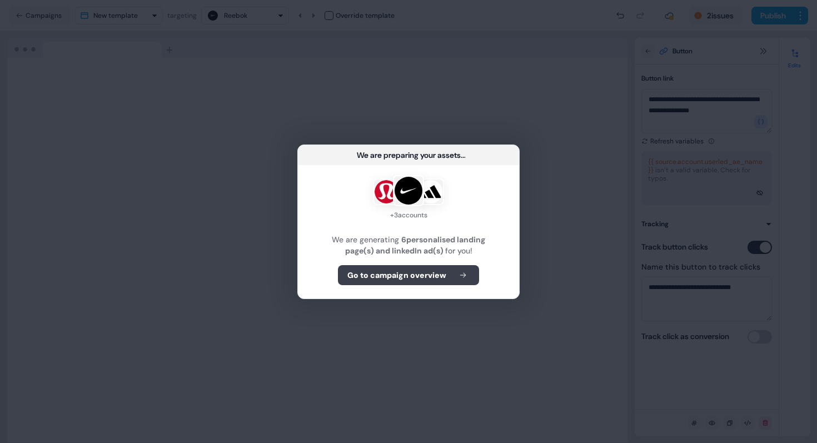
click at [425, 279] on b "Go to campaign overview" at bounding box center [396, 275] width 99 height 11
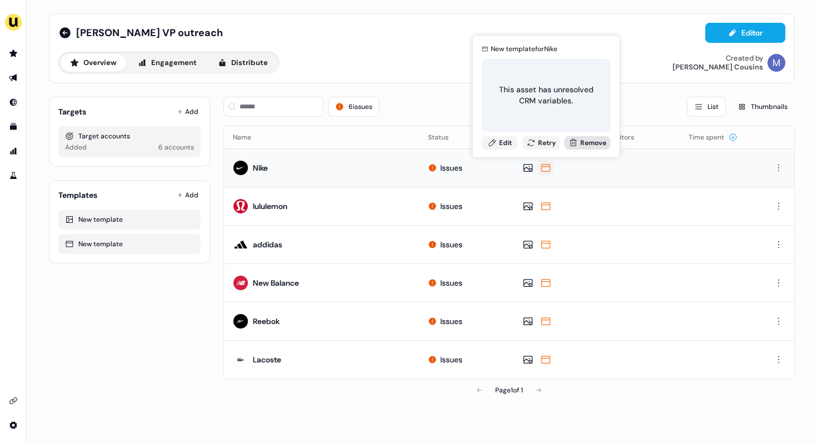
click at [588, 139] on button "Remove" at bounding box center [588, 142] width 46 height 13
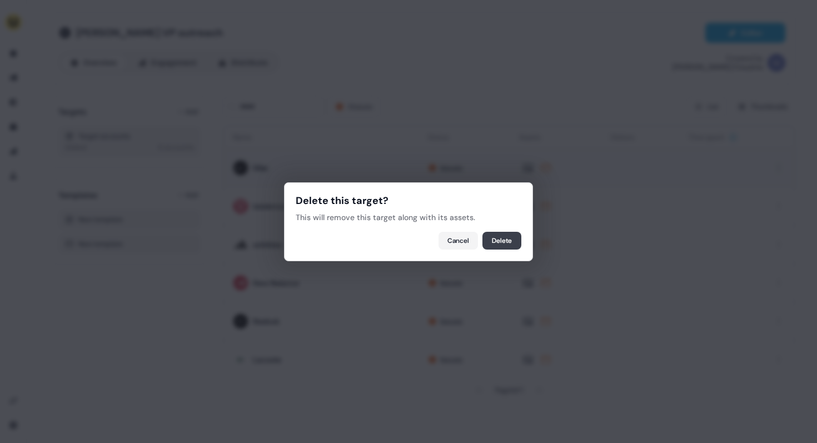
click at [498, 240] on button "Delete" at bounding box center [502, 241] width 39 height 18
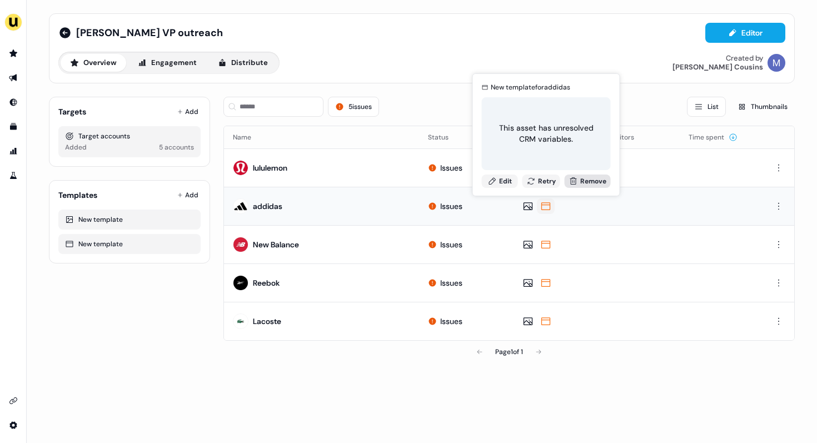
click at [588, 178] on button "Remove" at bounding box center [588, 181] width 46 height 13
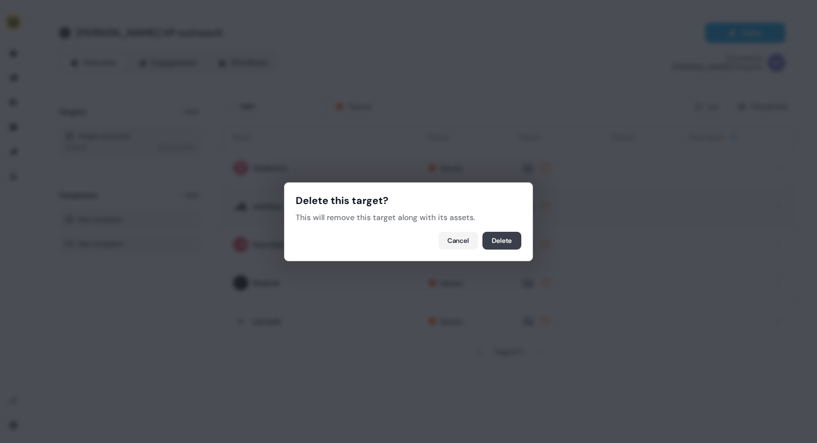
click at [508, 243] on button "Delete" at bounding box center [502, 241] width 39 height 18
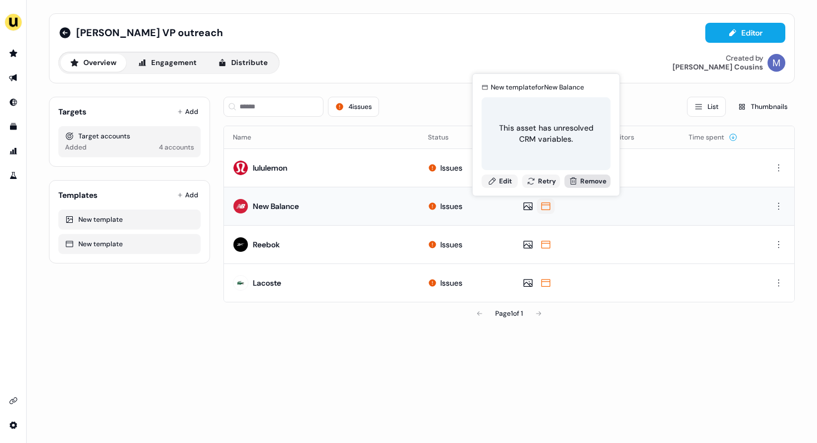
click at [594, 177] on button "Remove" at bounding box center [588, 181] width 46 height 13
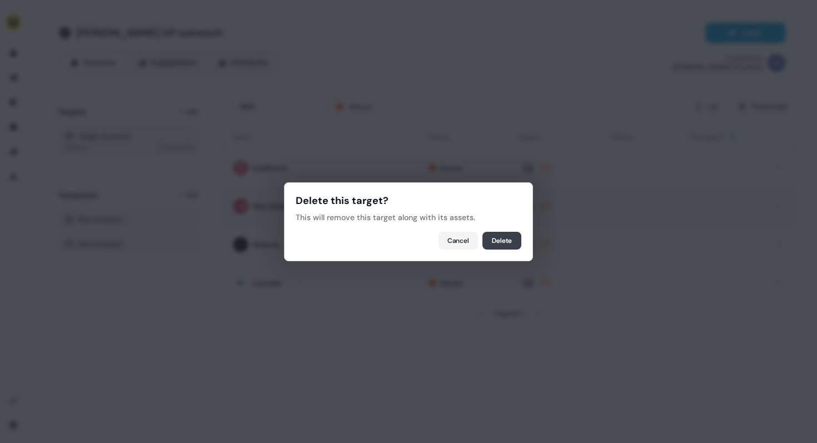
click at [509, 242] on button "Delete" at bounding box center [502, 241] width 39 height 18
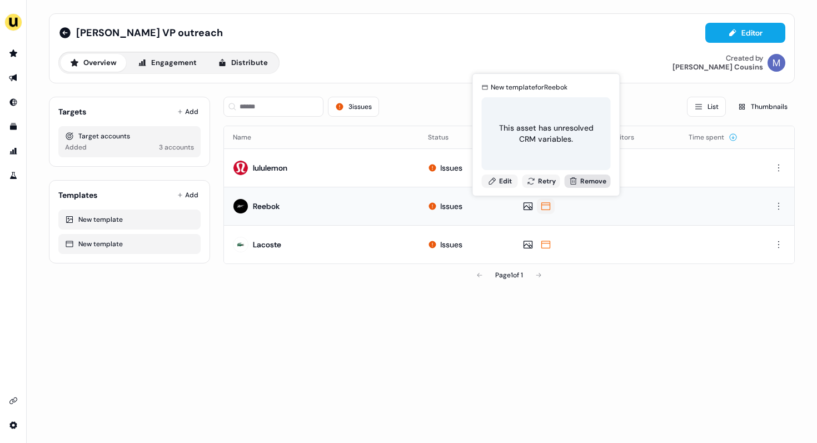
click at [579, 177] on button "Remove" at bounding box center [588, 181] width 46 height 13
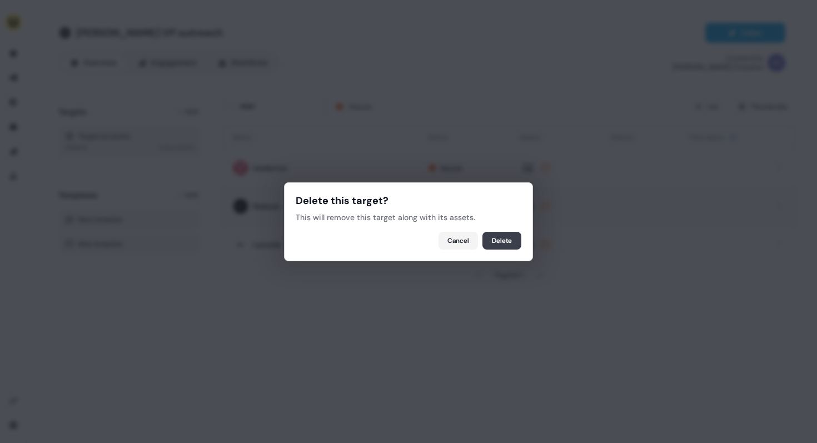
click at [514, 236] on button "Delete" at bounding box center [502, 241] width 39 height 18
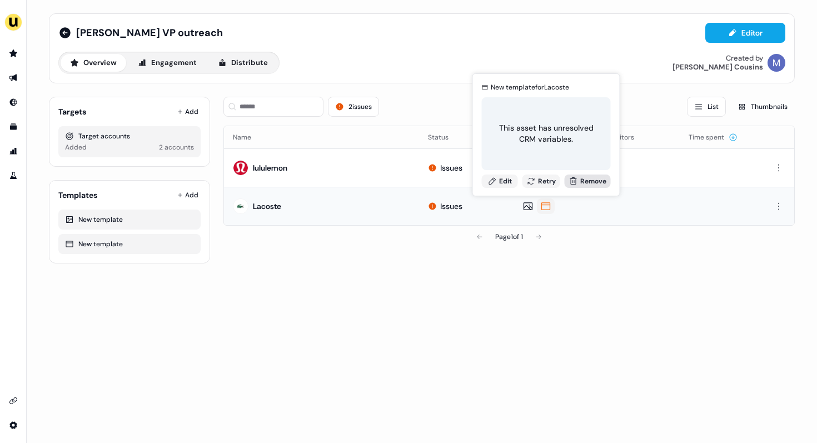
click at [591, 176] on button "Remove" at bounding box center [588, 181] width 46 height 13
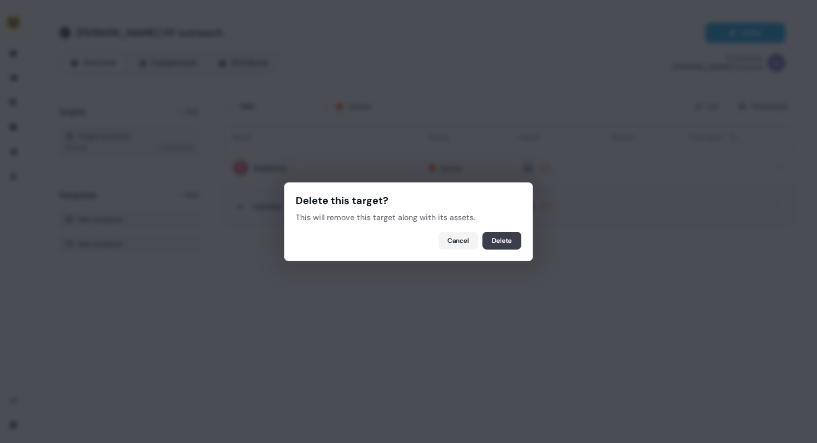
click at [514, 239] on button "Delete" at bounding box center [502, 241] width 39 height 18
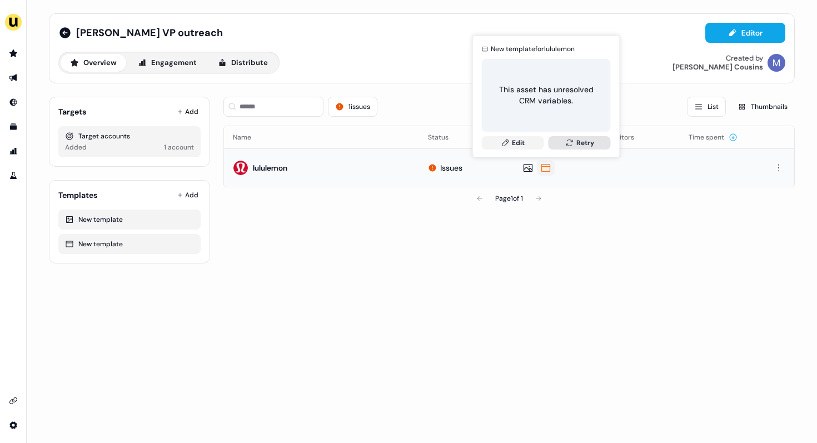
click at [578, 141] on button "Retry" at bounding box center [580, 142] width 62 height 13
click at [548, 167] on icon at bounding box center [545, 167] width 13 height 11
click at [551, 171] on icon at bounding box center [545, 167] width 13 height 11
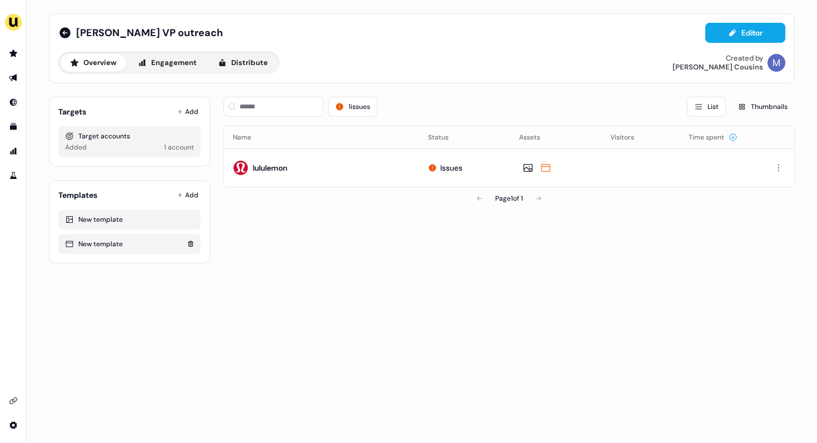
click at [166, 243] on div "New template" at bounding box center [129, 243] width 129 height 11
click at [192, 246] on icon at bounding box center [190, 244] width 5 height 6
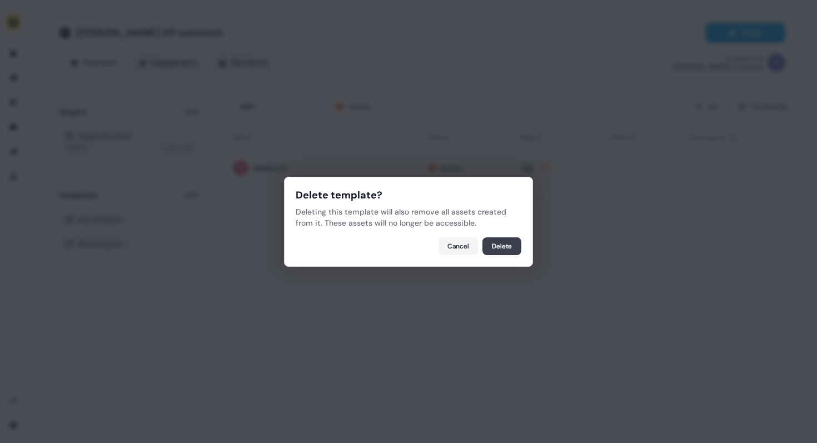
click at [503, 240] on button "Delete" at bounding box center [502, 246] width 39 height 18
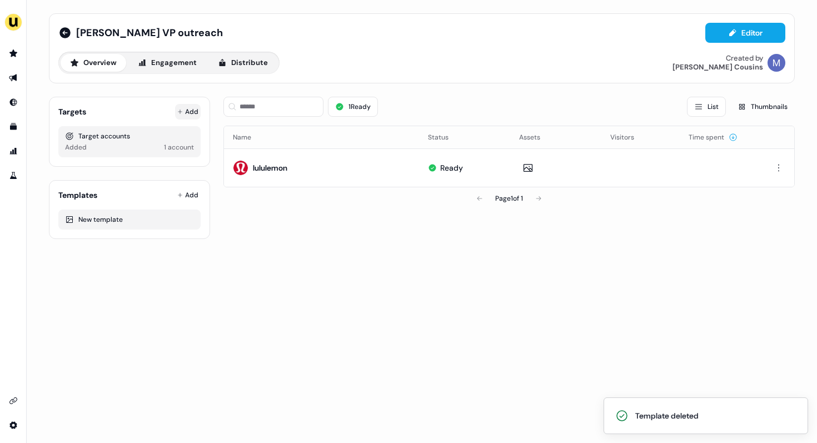
click at [183, 110] on icon at bounding box center [180, 112] width 6 height 6
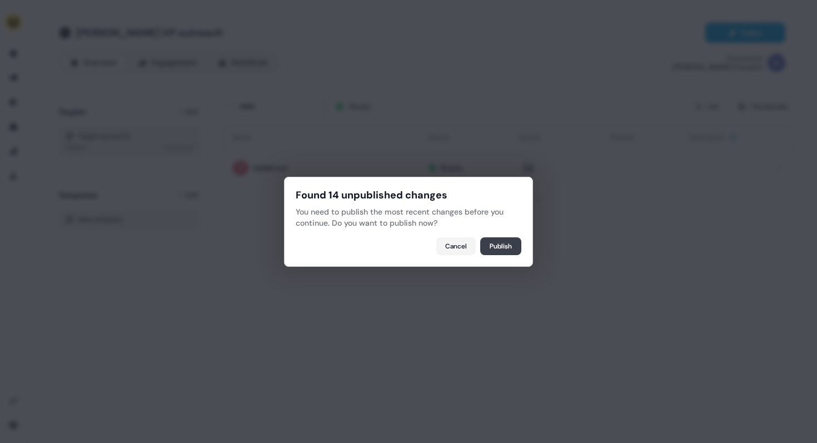
click at [506, 250] on button "Publish" at bounding box center [500, 246] width 41 height 18
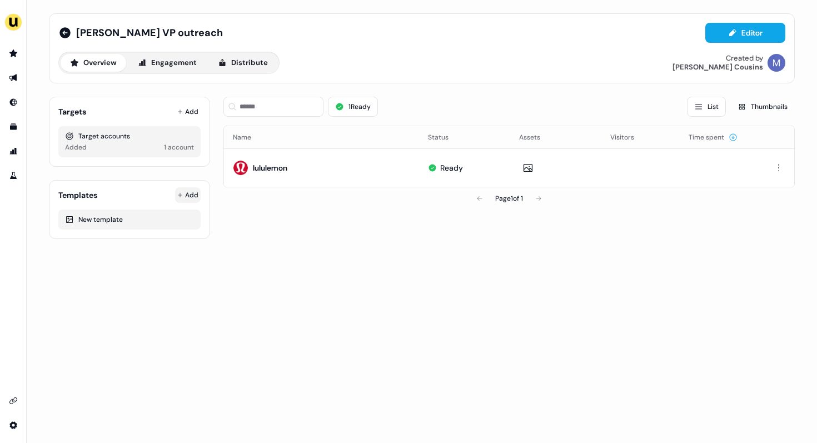
click at [189, 193] on html "For the best experience switch devices to a bigger screen. Go to Userled.io Mar…" at bounding box center [408, 221] width 817 height 443
click at [156, 216] on span "From Template library" at bounding box center [158, 216] width 71 height 9
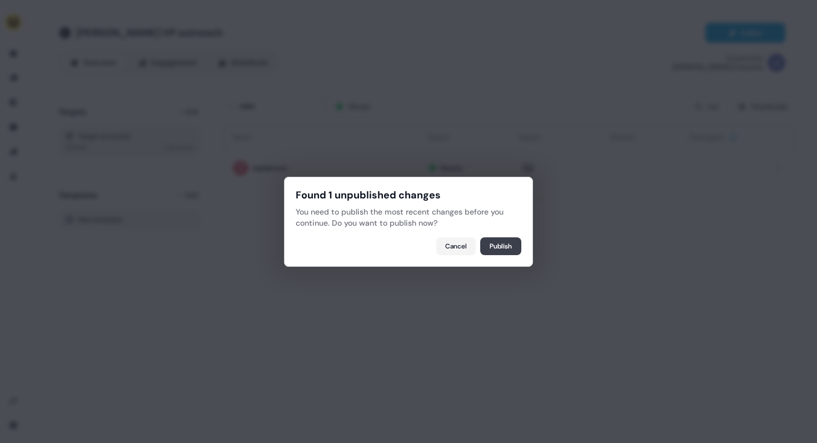
click at [496, 246] on button "Publish" at bounding box center [500, 246] width 41 height 18
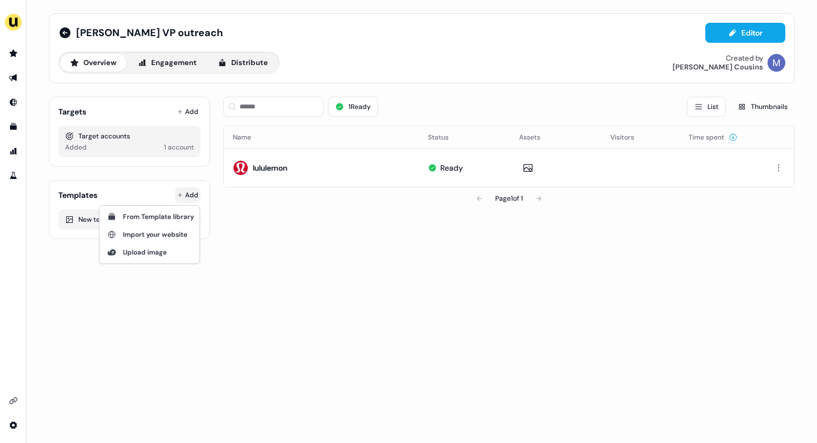
click at [185, 196] on html "For the best experience switch devices to a bigger screen. Go to Userled.io Mar…" at bounding box center [408, 221] width 817 height 443
click at [161, 215] on span "From Template library" at bounding box center [158, 216] width 71 height 9
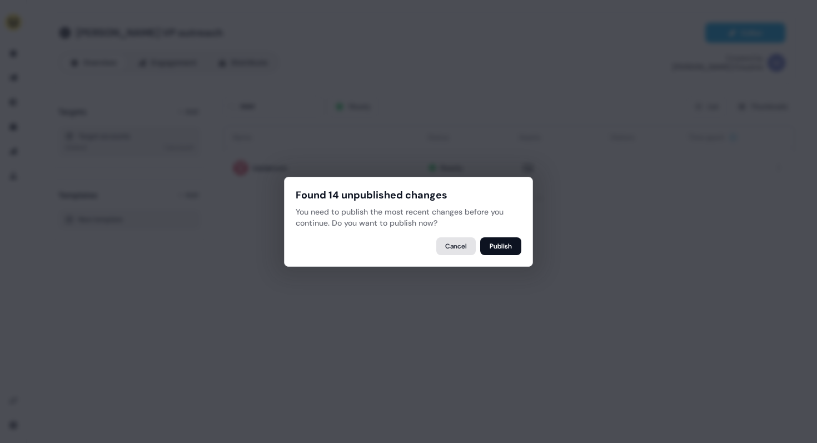
click at [465, 251] on button "Cancel" at bounding box center [455, 246] width 39 height 18
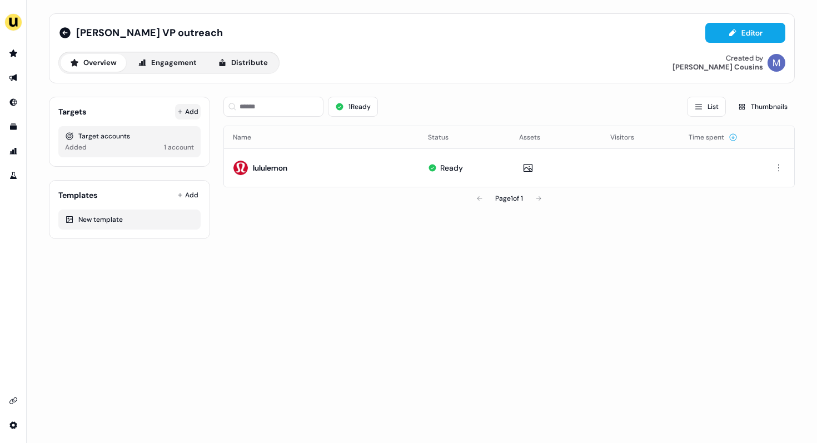
click at [198, 107] on button "Add" at bounding box center [188, 112] width 26 height 16
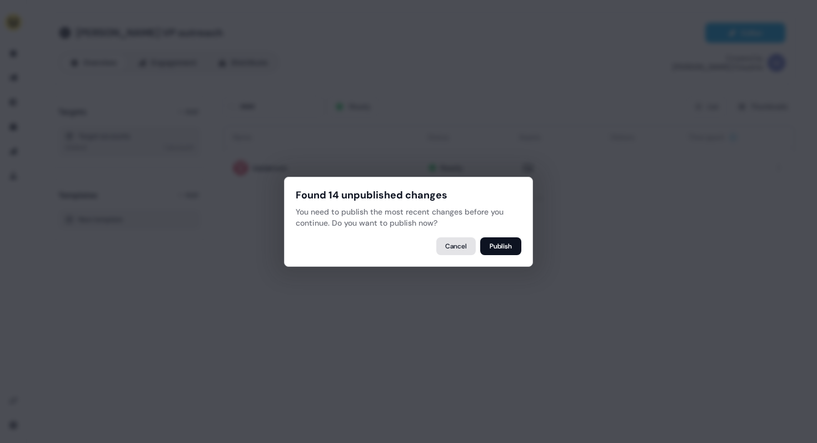
click at [468, 245] on button "Cancel" at bounding box center [455, 246] width 39 height 18
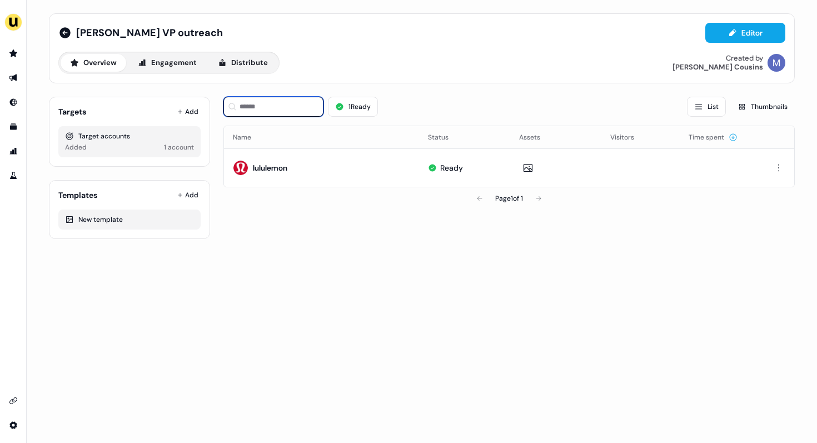
click at [276, 103] on input at bounding box center [273, 107] width 100 height 20
click at [160, 66] on button "Engagement" at bounding box center [167, 63] width 78 height 18
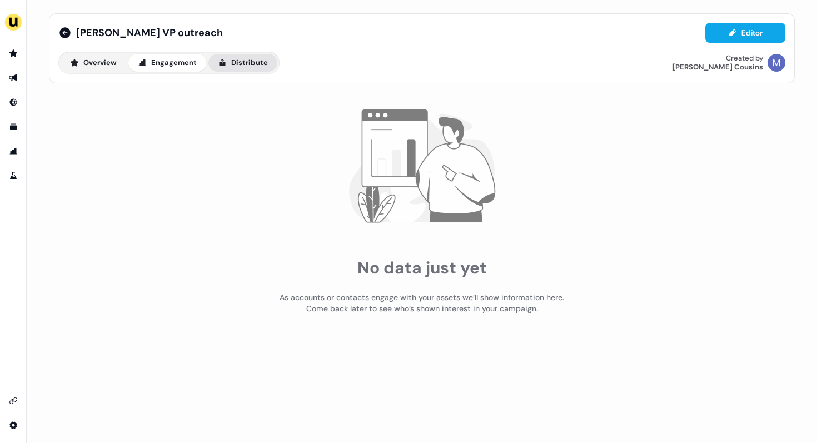
click at [236, 61] on button "Distribute" at bounding box center [242, 63] width 69 height 18
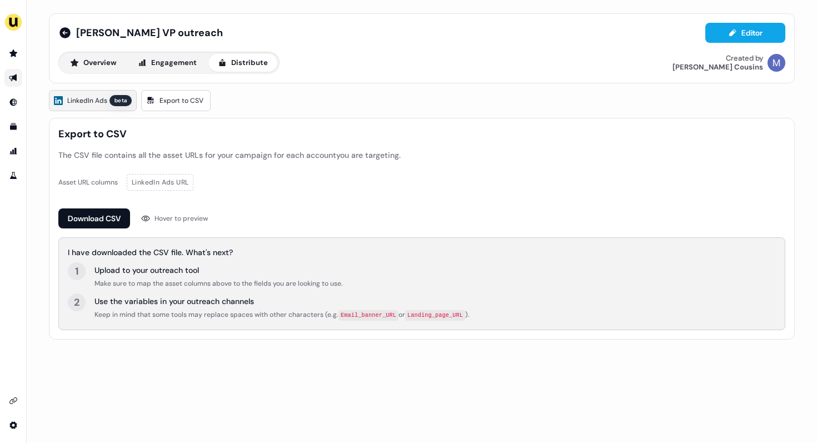
click at [121, 99] on div "beta" at bounding box center [121, 100] width 22 height 11
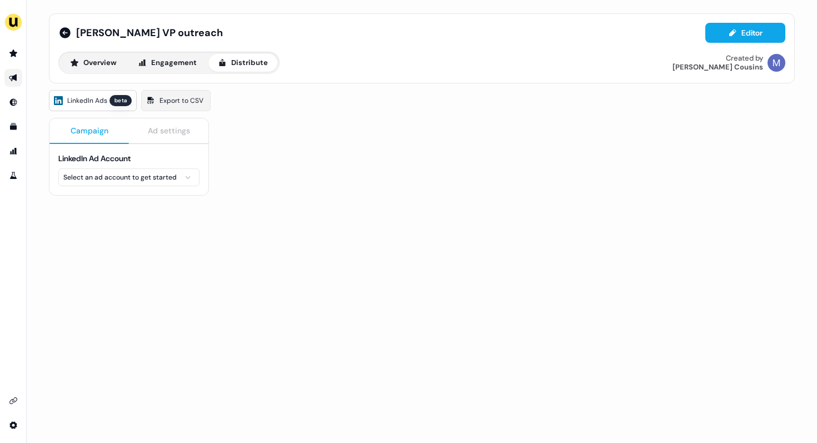
click at [130, 177] on html "For the best experience switch devices to a bigger screen. Go to Userled.io Mar…" at bounding box center [408, 221] width 817 height 443
click at [253, 153] on html "For the best experience switch devices to a bigger screen. Go to Userled.io Mar…" at bounding box center [408, 221] width 817 height 443
click at [64, 33] on icon at bounding box center [64, 32] width 11 height 11
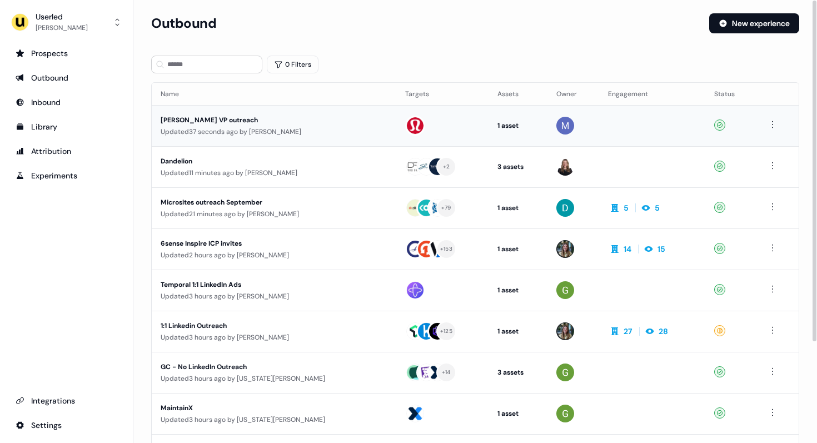
click at [223, 120] on div "Marcus VP outreach" at bounding box center [263, 120] width 205 height 11
click at [361, 205] on div "Microsites outreach September" at bounding box center [263, 202] width 205 height 11
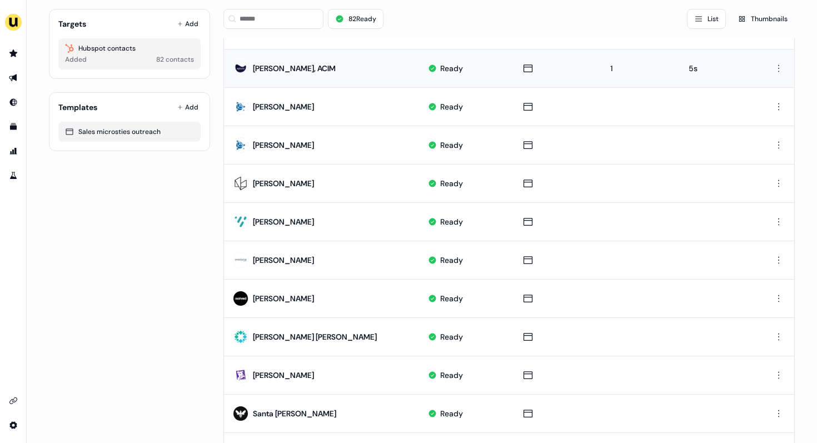
scroll to position [237, 0]
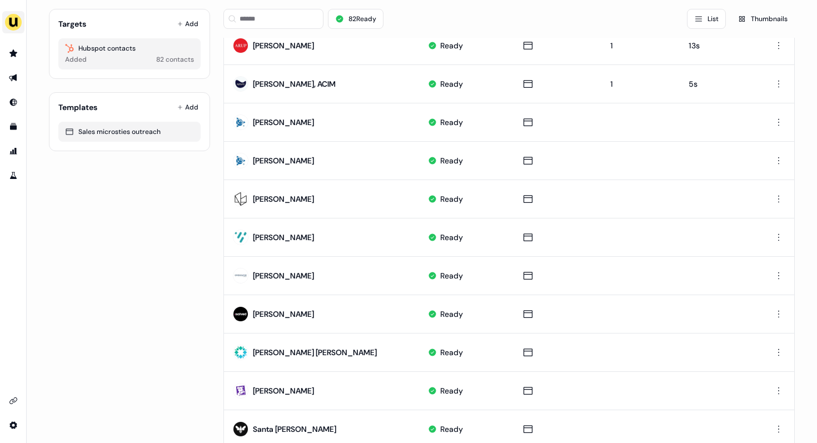
click at [17, 29] on img "side nav menu" at bounding box center [13, 22] width 18 height 18
click at [41, 51] on div "Impersonate (Admin)" at bounding box center [57, 52] width 106 height 20
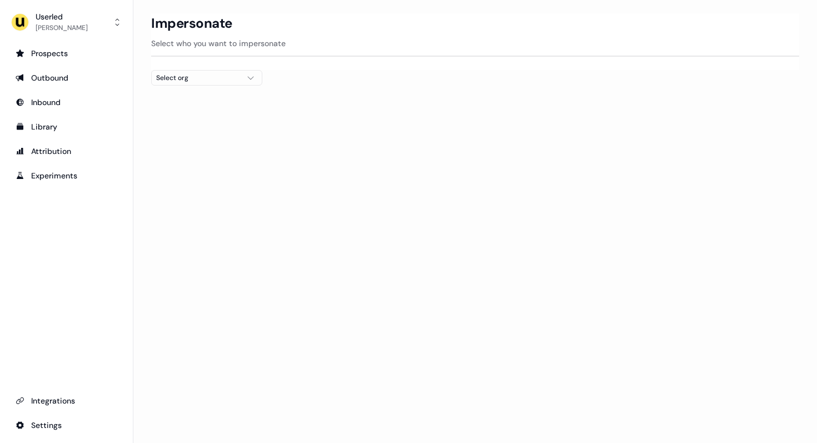
click at [223, 80] on div "Select org" at bounding box center [197, 77] width 83 height 11
type input "***"
click at [193, 120] on div "Go1 France" at bounding box center [207, 118] width 110 height 18
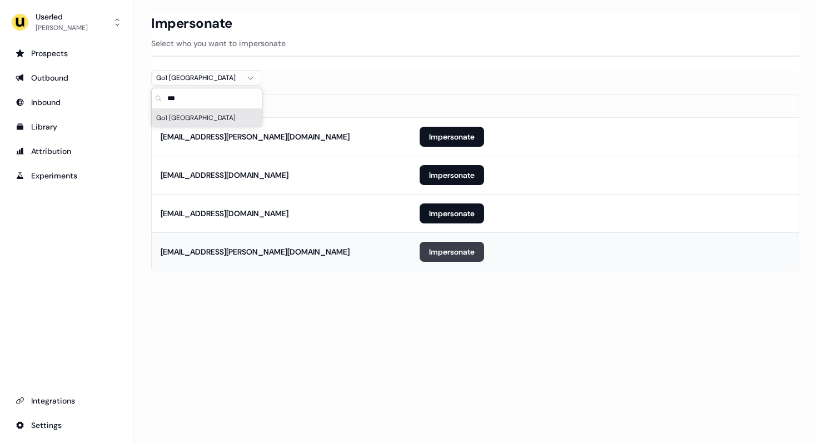
click at [455, 253] on button "Impersonate" at bounding box center [452, 252] width 64 height 20
